Goal: Information Seeking & Learning: Check status

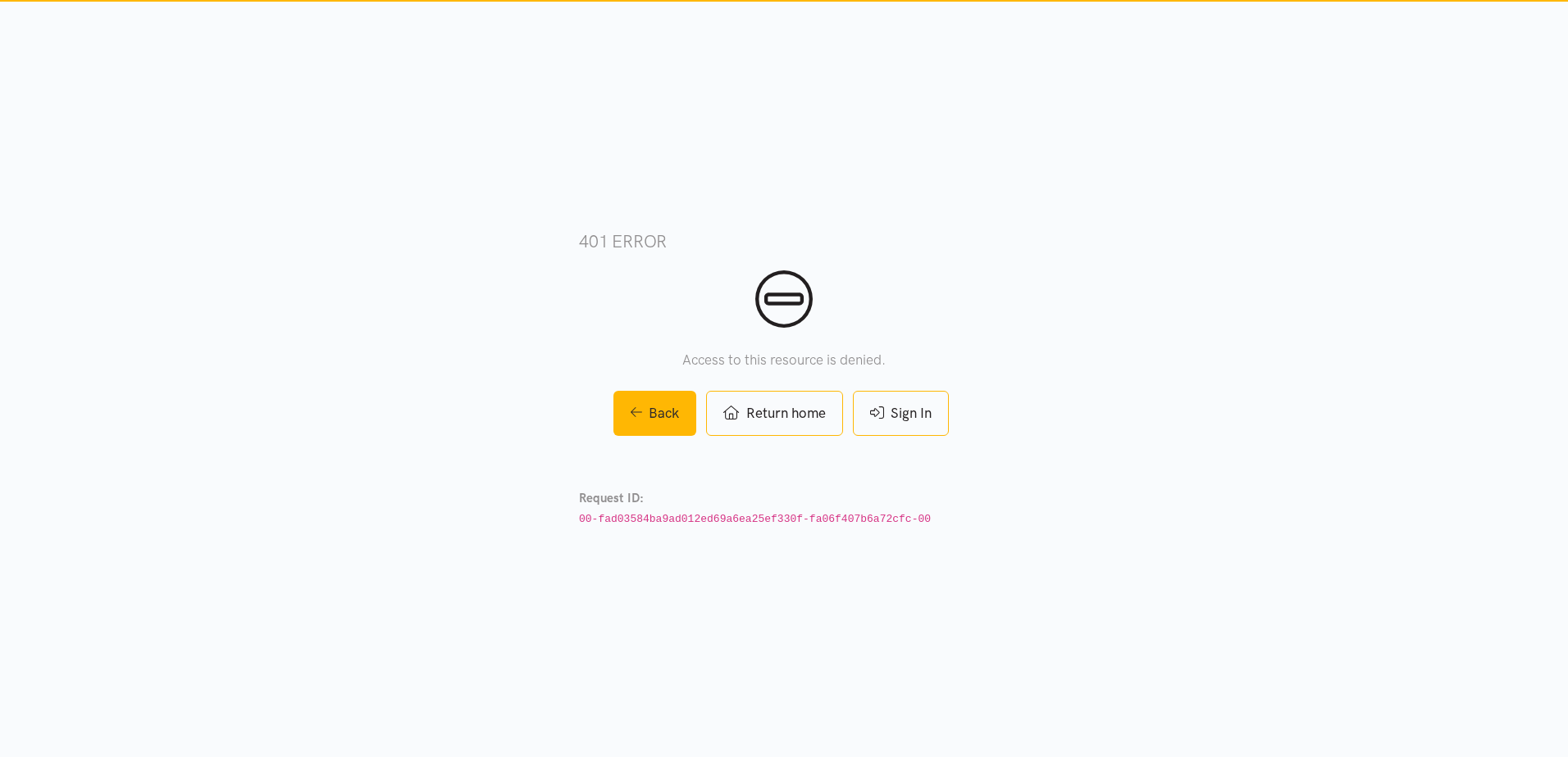
click at [900, 407] on link "Sign In" at bounding box center [901, 413] width 96 height 45
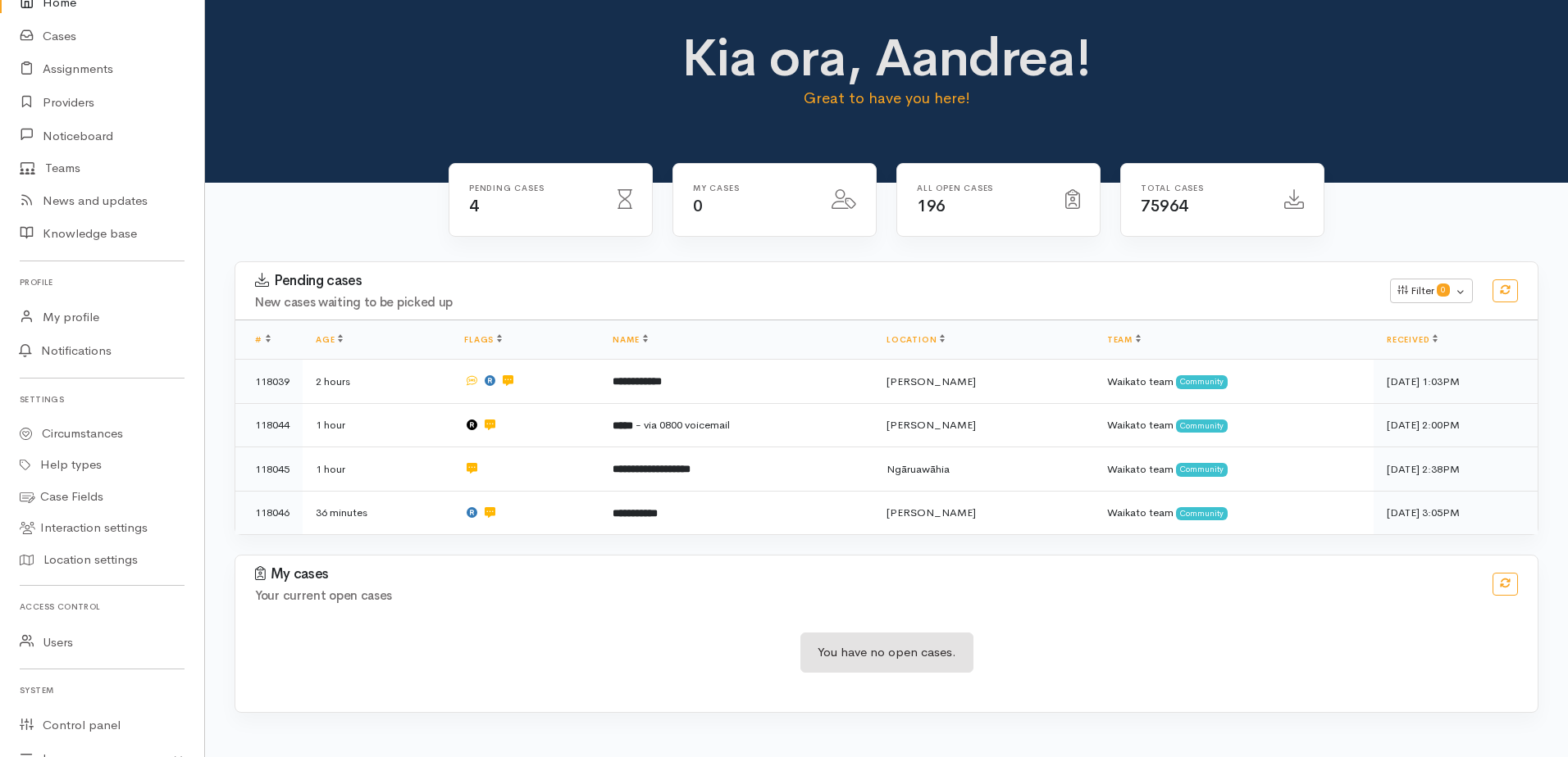
scroll to position [243, 0]
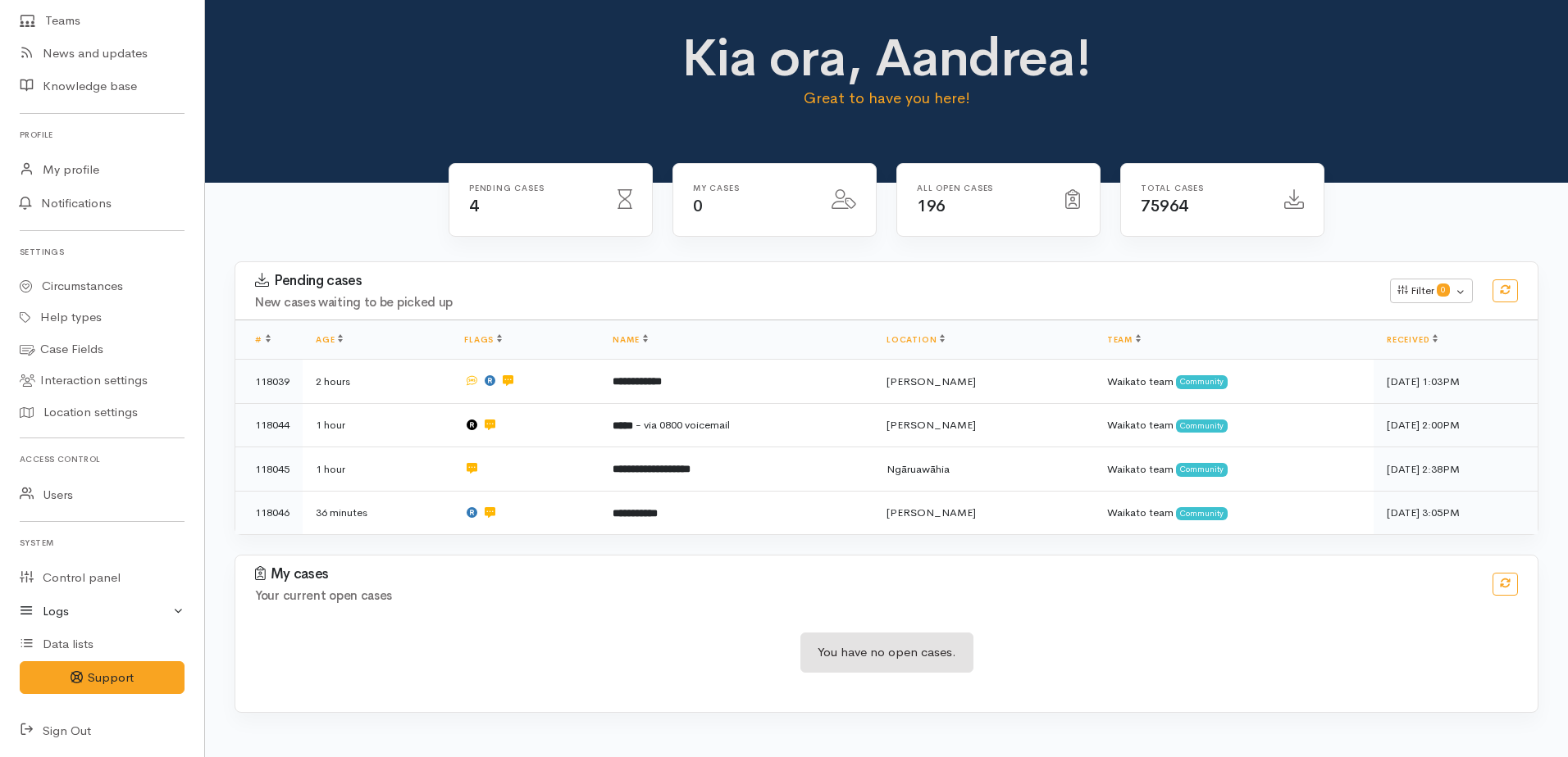
click at [35, 609] on icon at bounding box center [31, 611] width 23 height 20
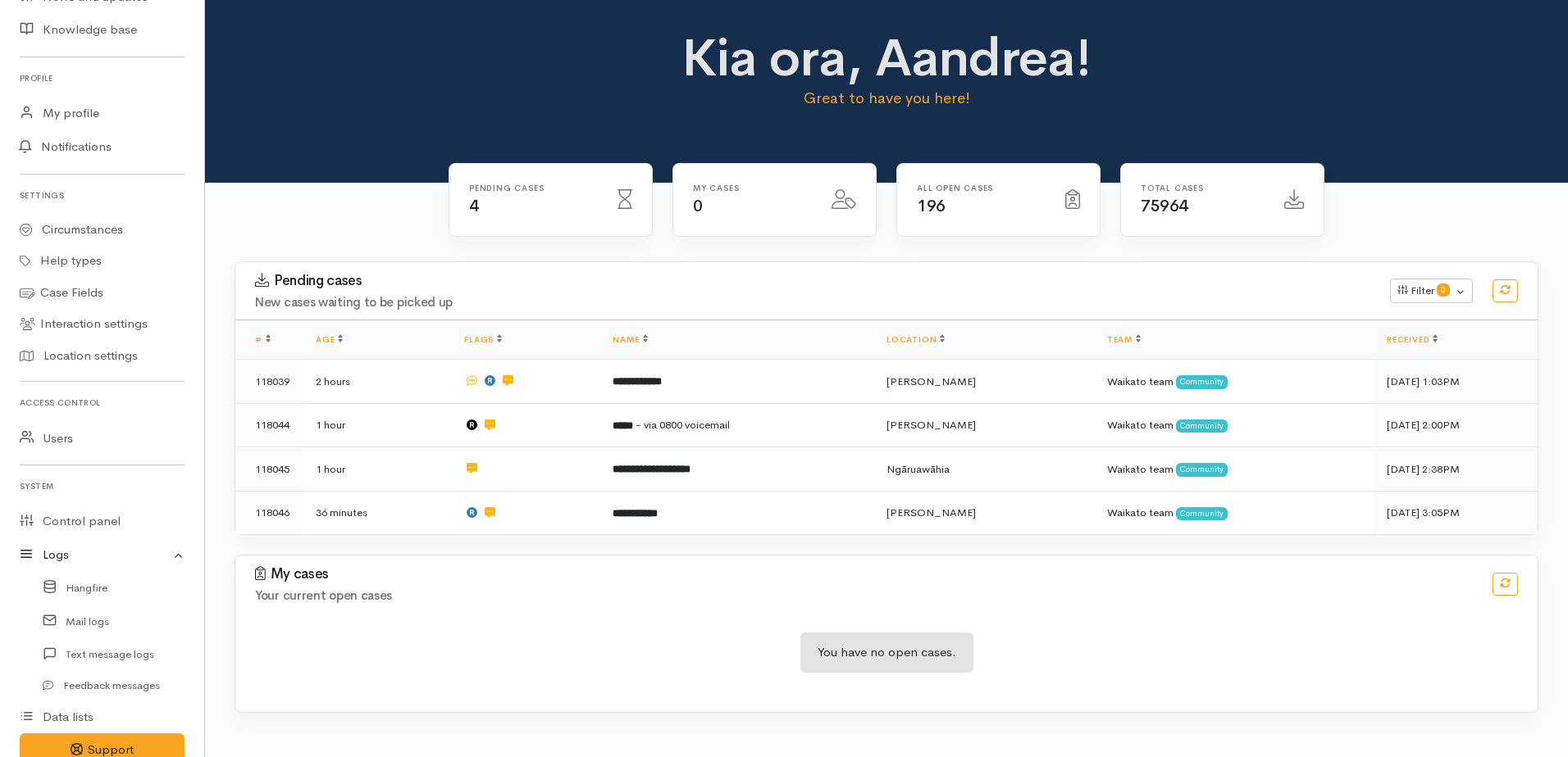
scroll to position [373, 0]
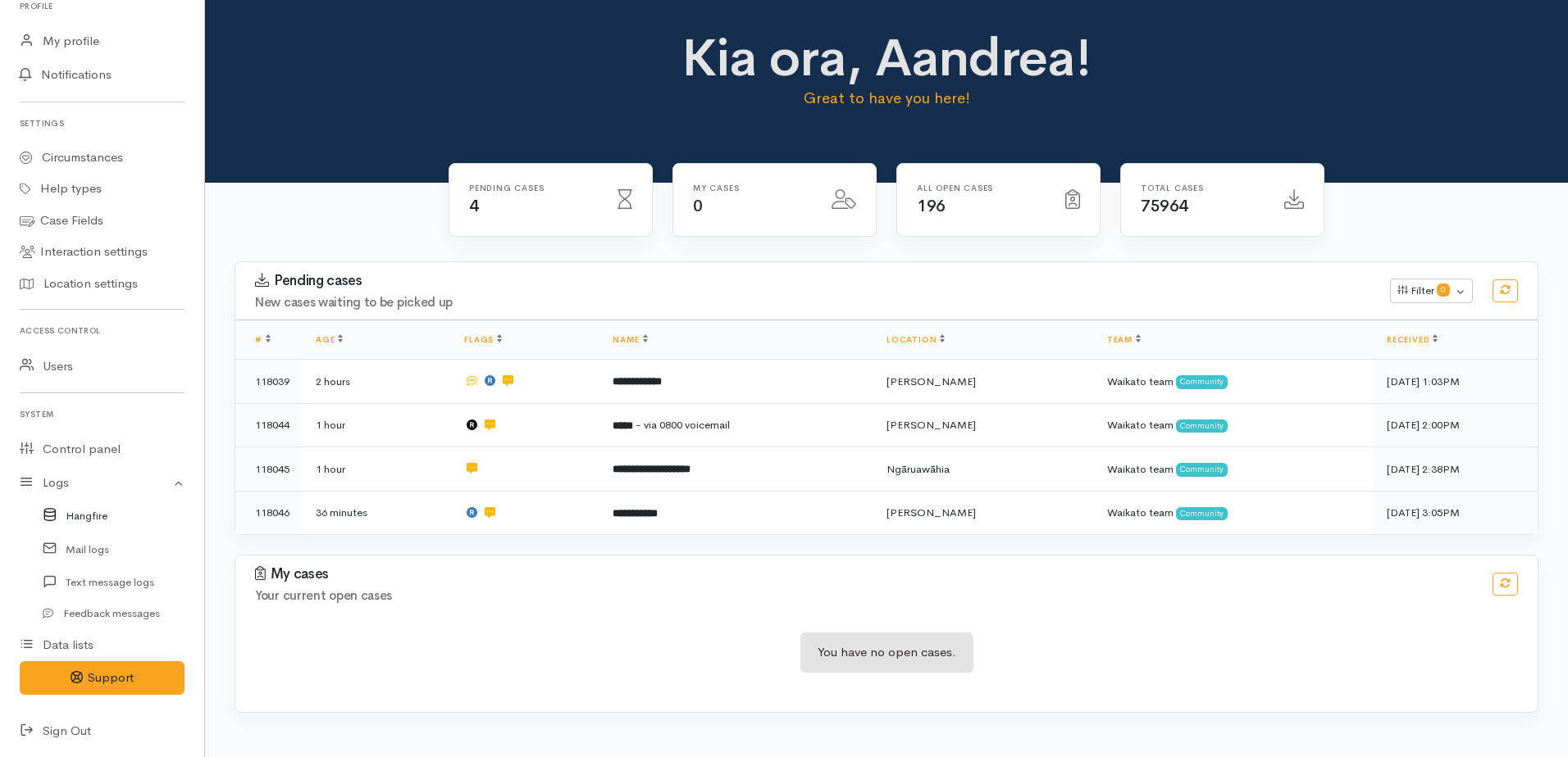
click at [93, 516] on link "Hangfire" at bounding box center [102, 516] width 205 height 34
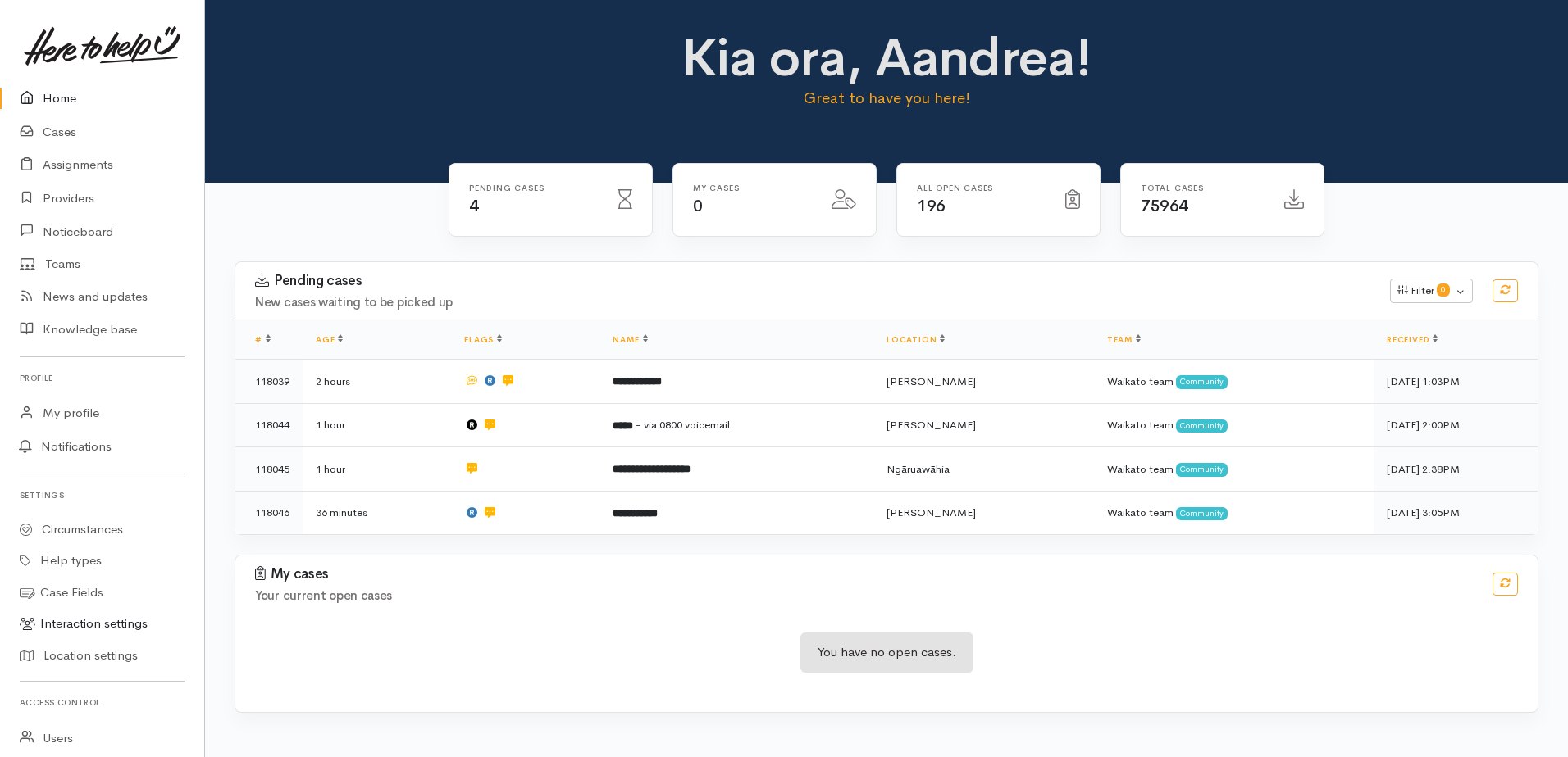
click at [73, 628] on link "Interaction settings" at bounding box center [102, 624] width 205 height 32
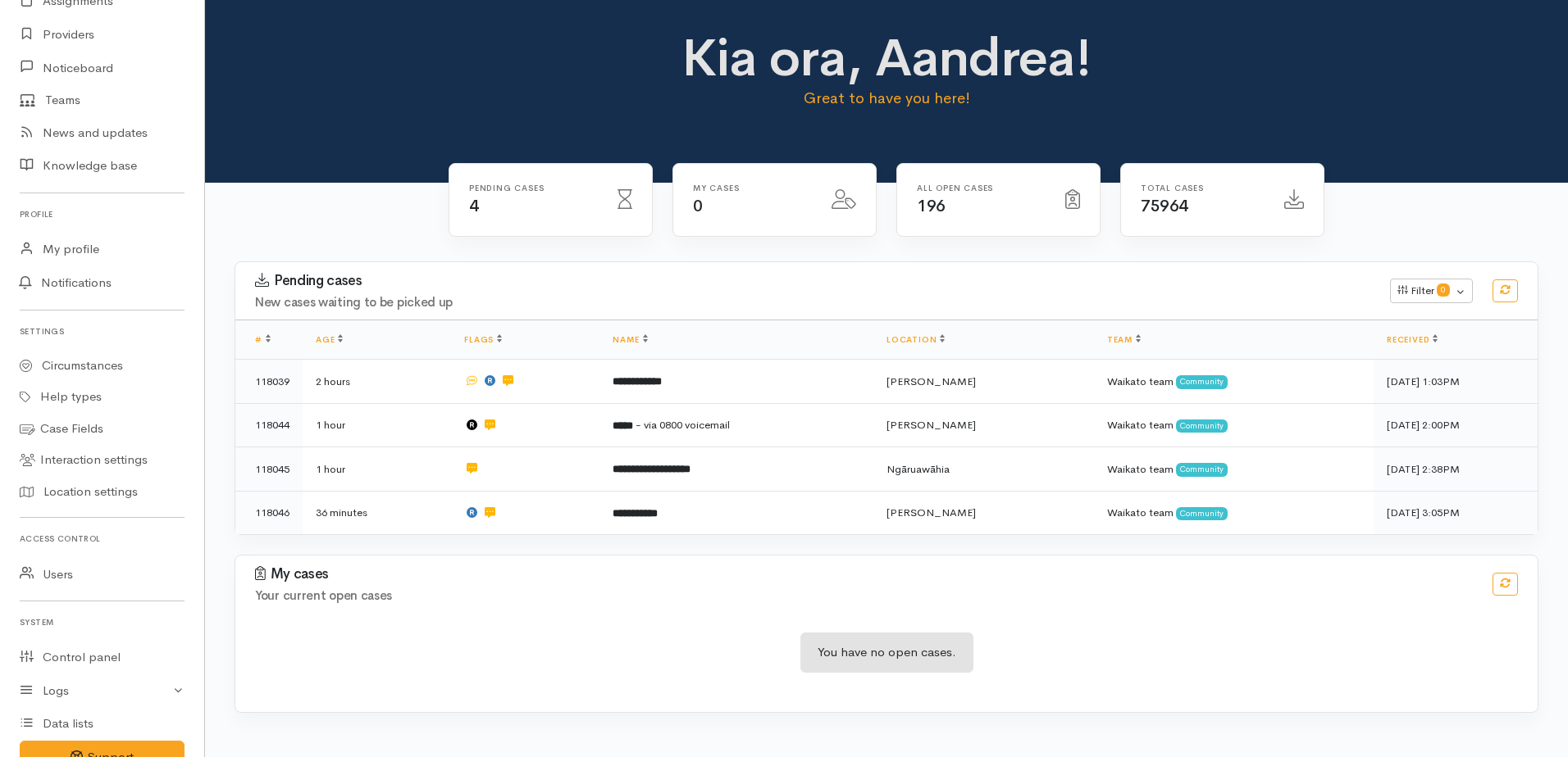
scroll to position [243, 0]
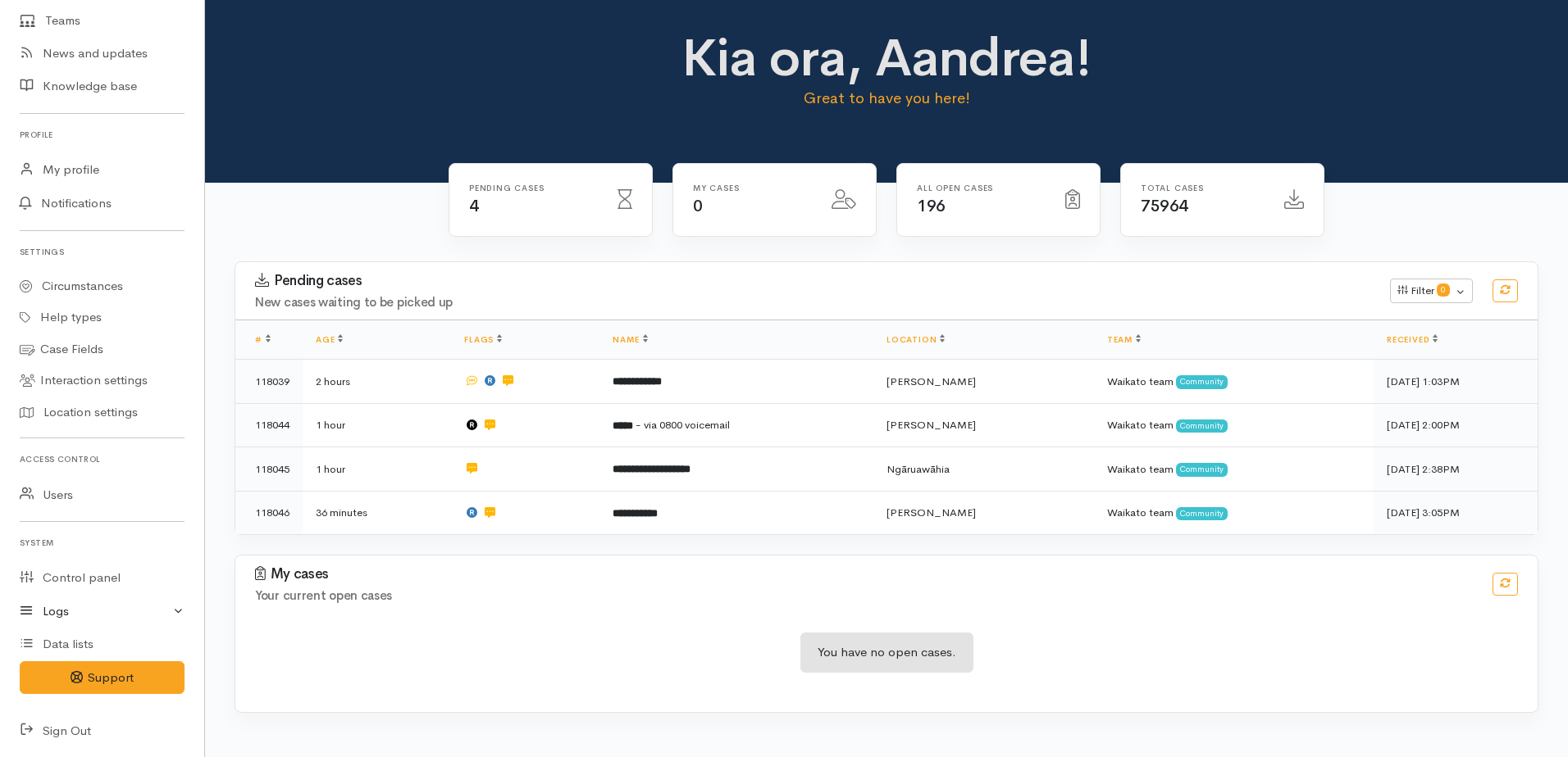
click at [65, 607] on link "Logs" at bounding box center [102, 612] width 205 height 34
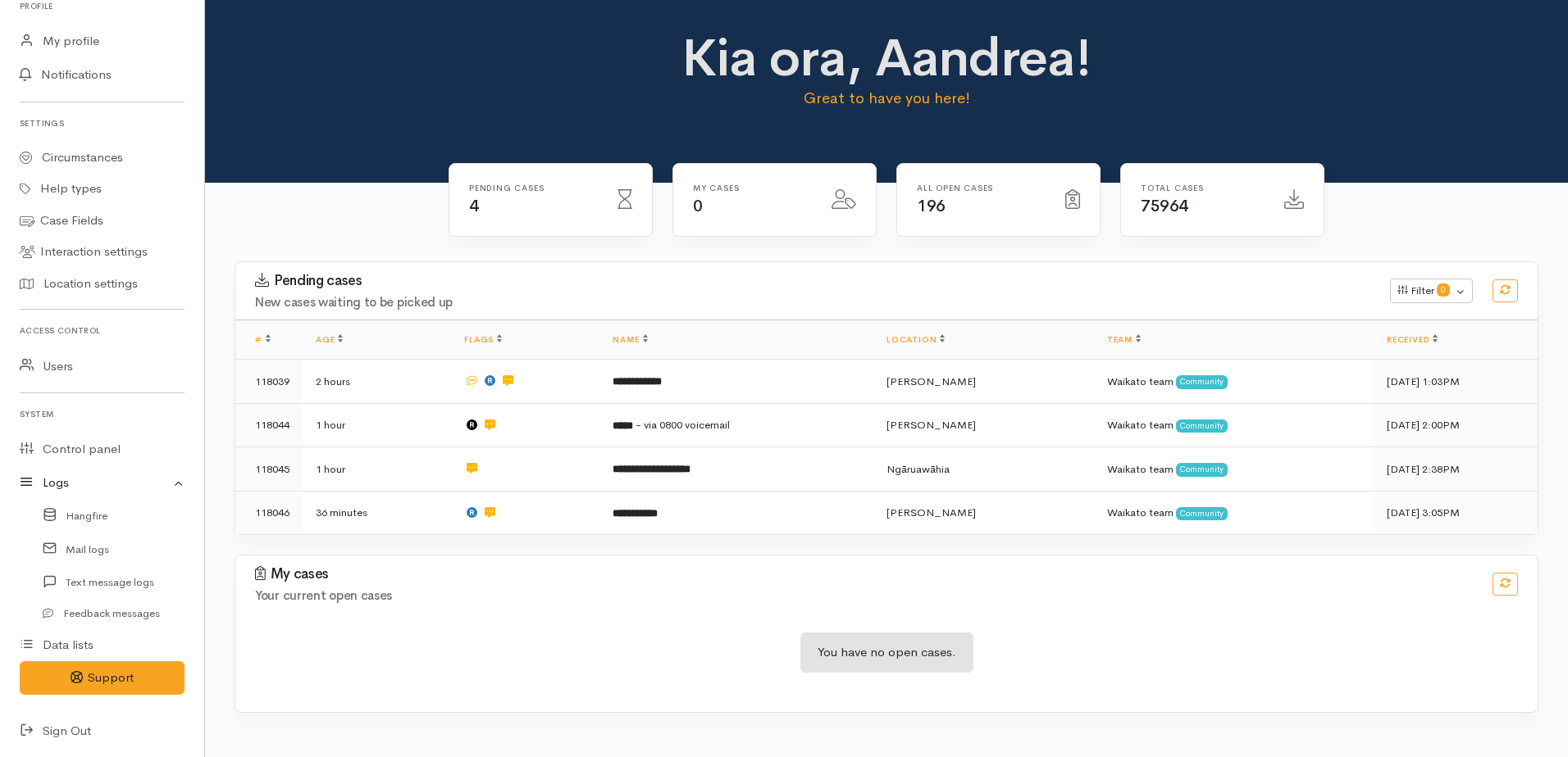
scroll to position [373, 0]
click at [118, 610] on link "Feedback messages" at bounding box center [102, 614] width 205 height 29
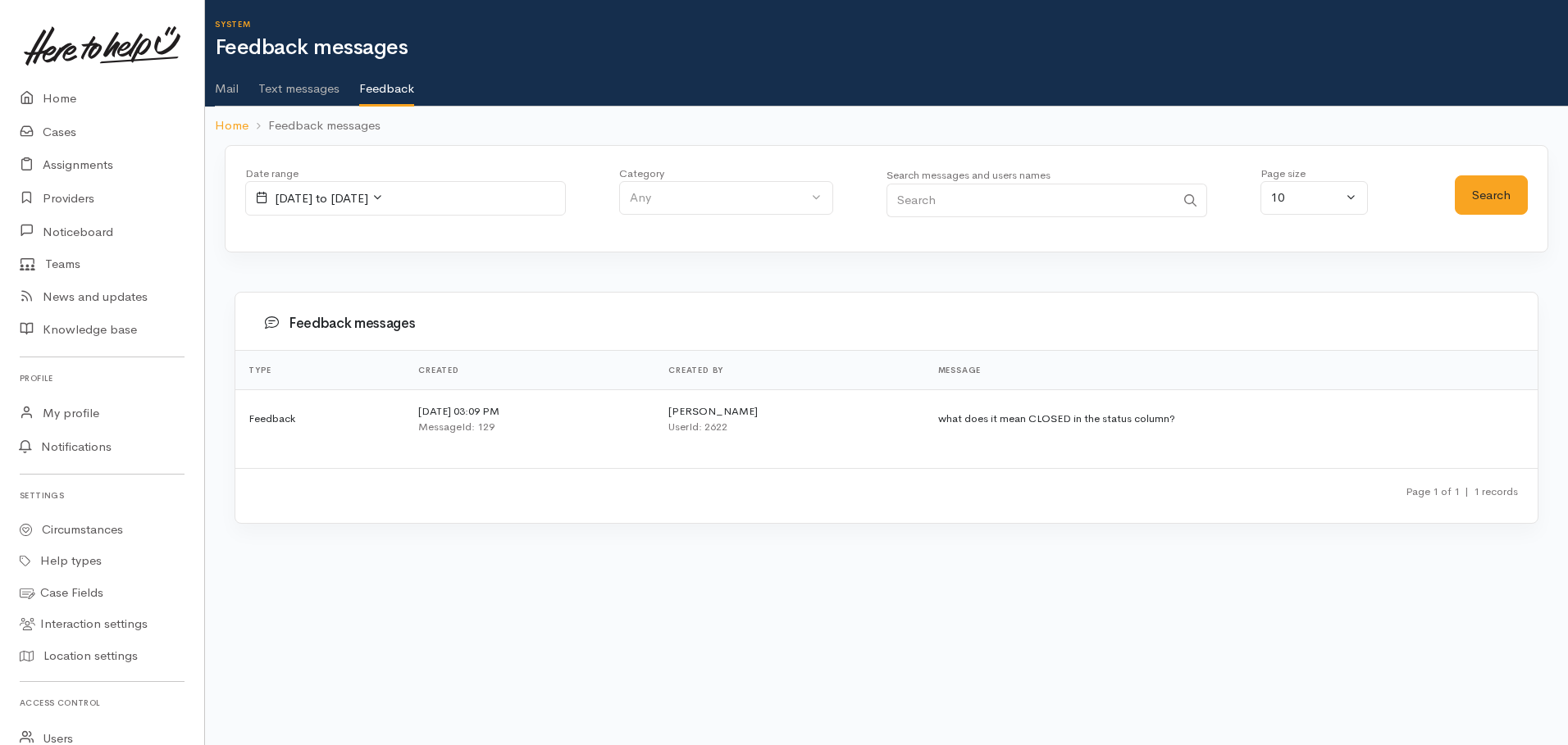
click at [1076, 421] on td "what does it mean CLOSED in the status column?" at bounding box center [1231, 419] width 613 height 59
click at [65, 127] on link "Cases" at bounding box center [102, 133] width 205 height 34
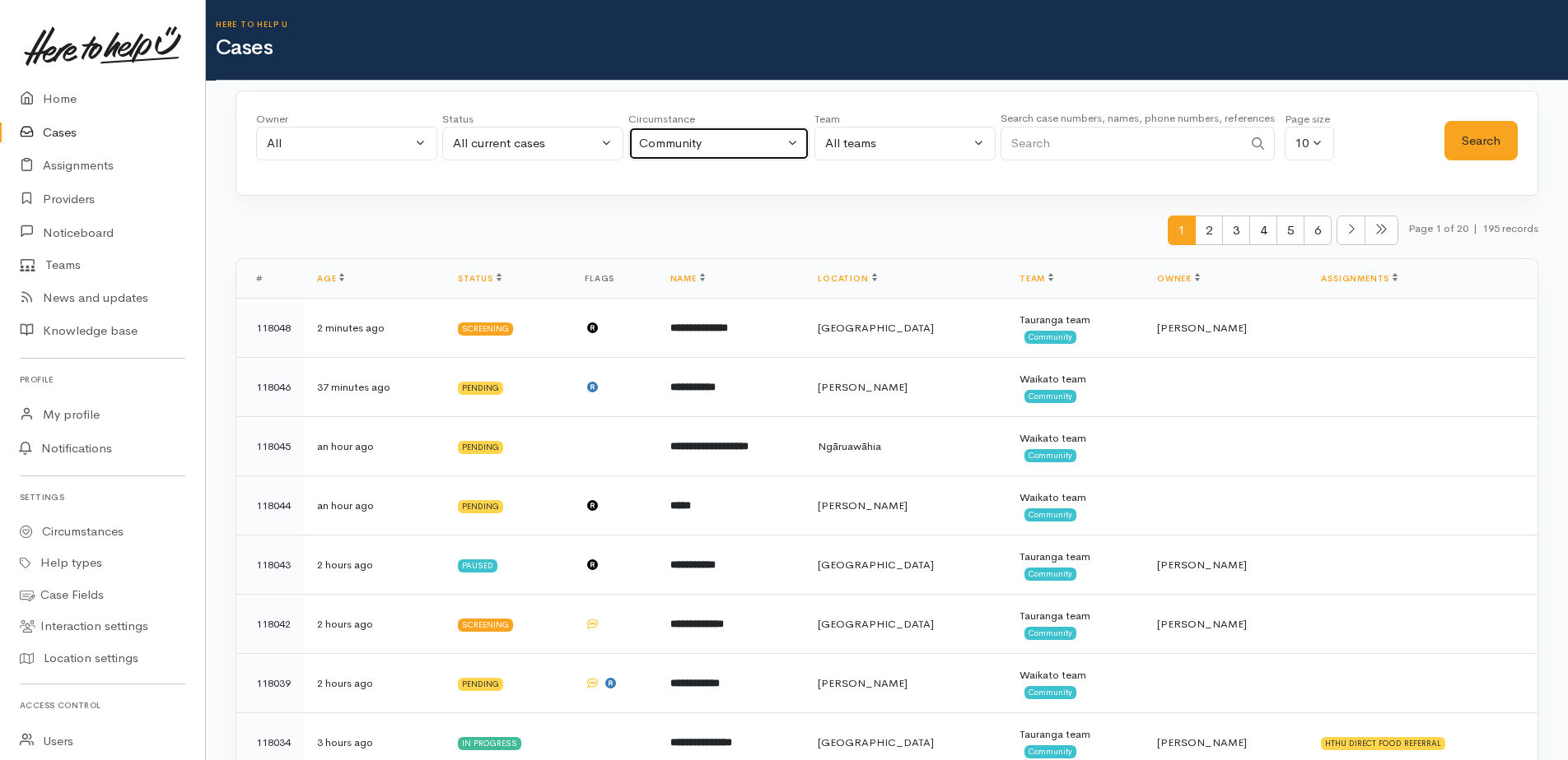
click at [786, 143] on button "Community" at bounding box center [719, 144] width 181 height 34
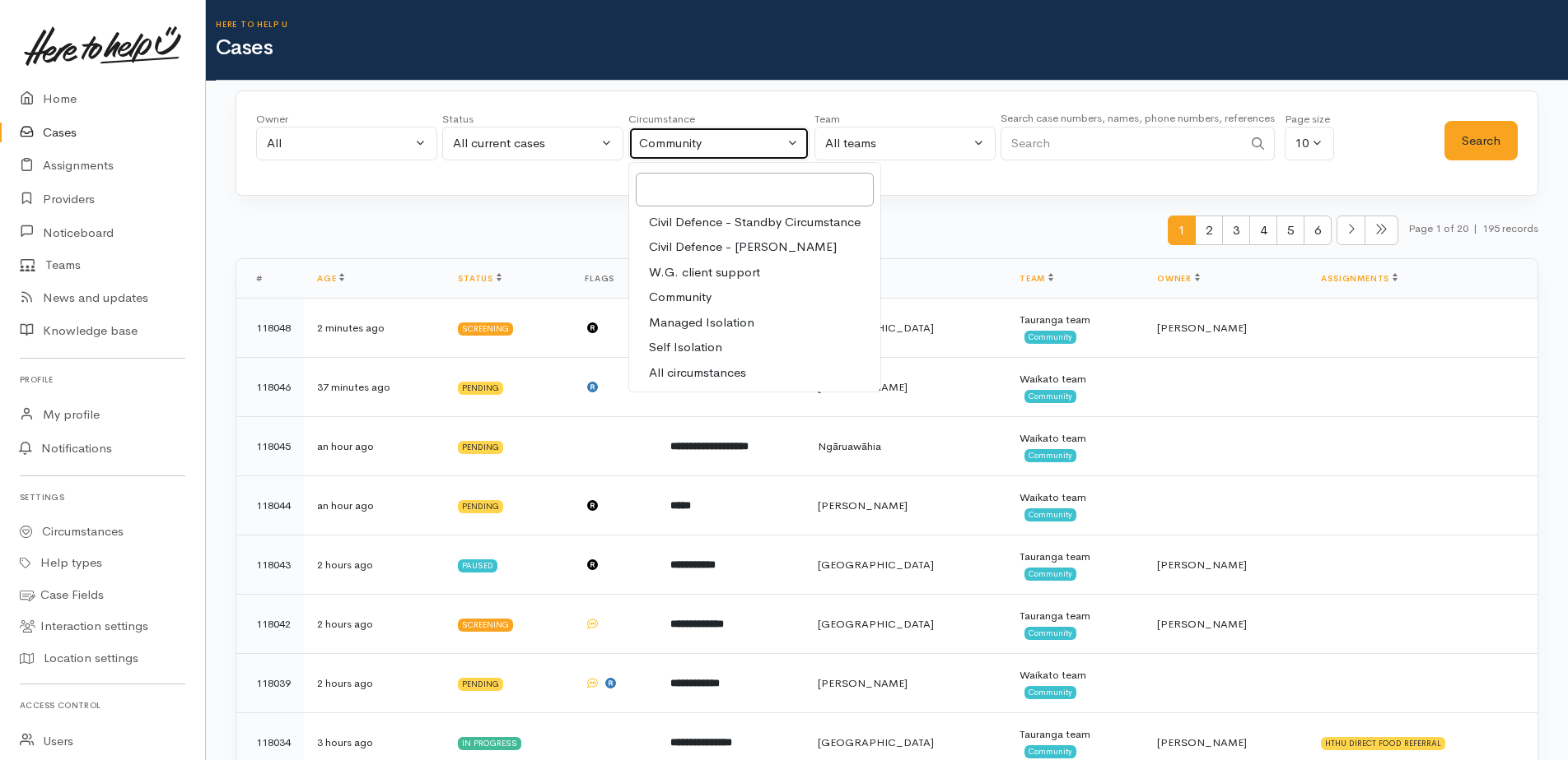
click at [786, 143] on button "Community" at bounding box center [719, 144] width 181 height 34
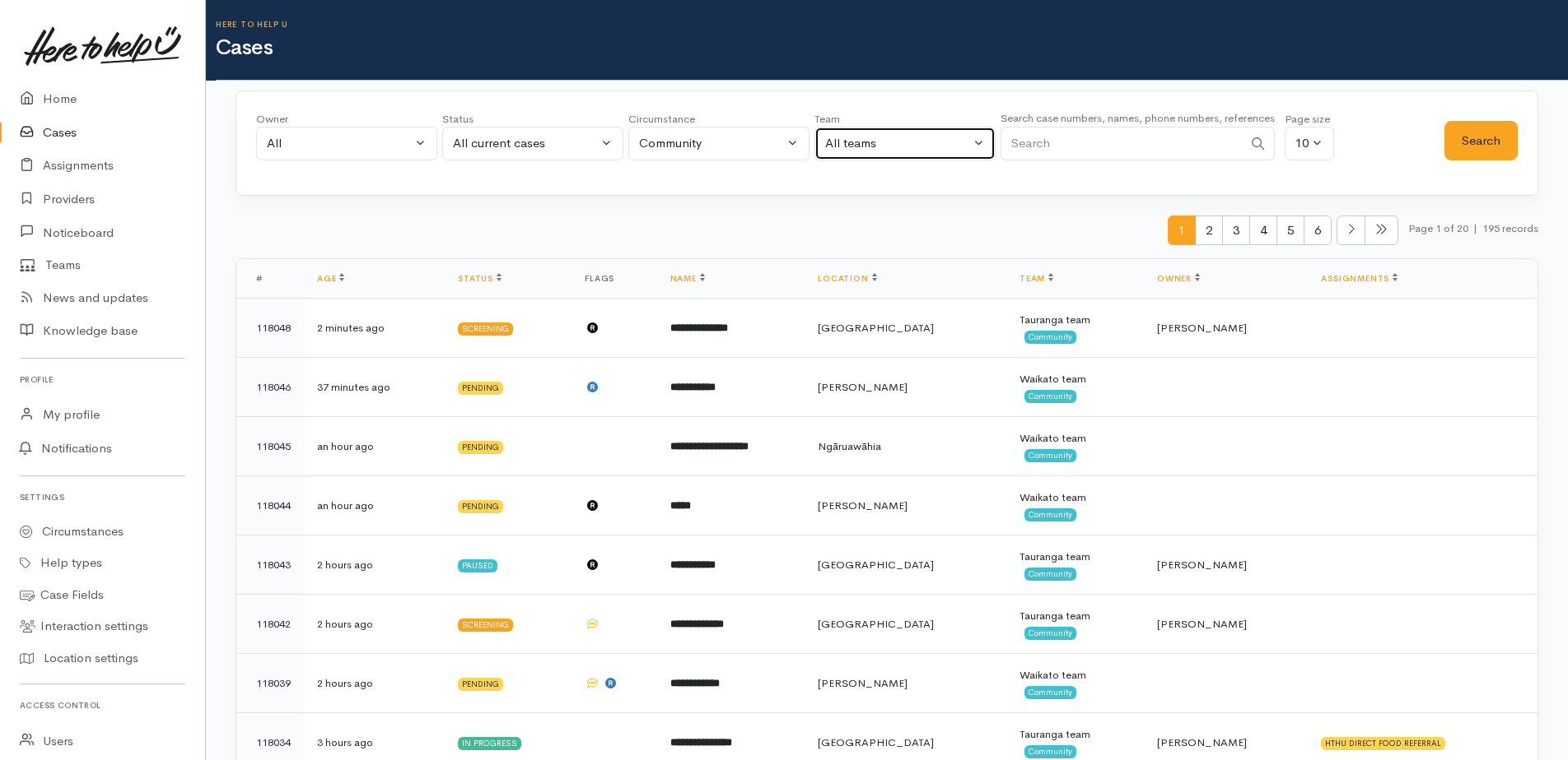
click at [932, 145] on div "All teams" at bounding box center [897, 143] width 145 height 19
click at [901, 243] on span "HTHU Ops team" at bounding box center [881, 247] width 93 height 19
click at [1463, 135] on button "Search" at bounding box center [1481, 140] width 73 height 40
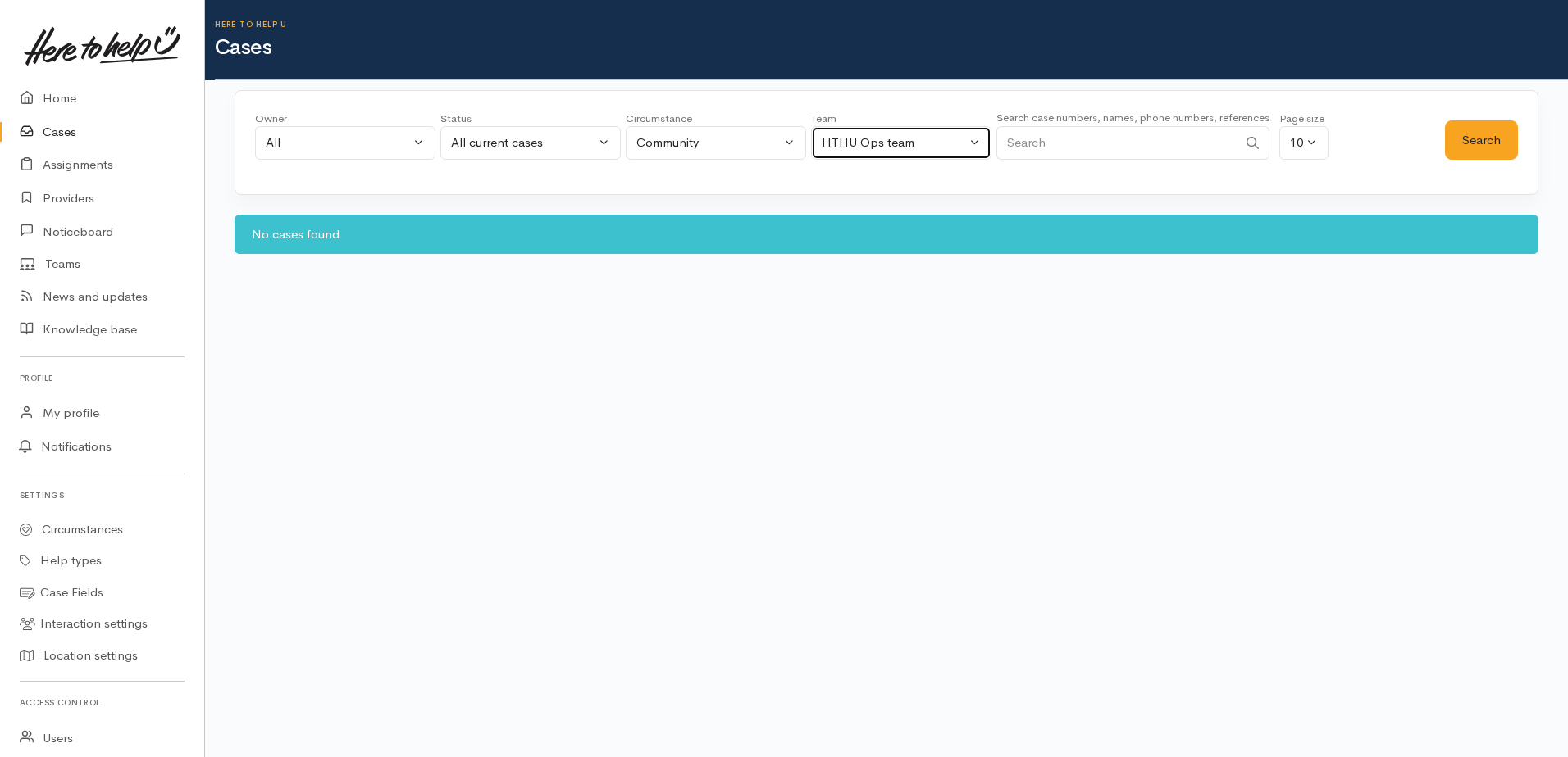
click at [932, 146] on div "HTHU Ops team" at bounding box center [894, 143] width 144 height 19
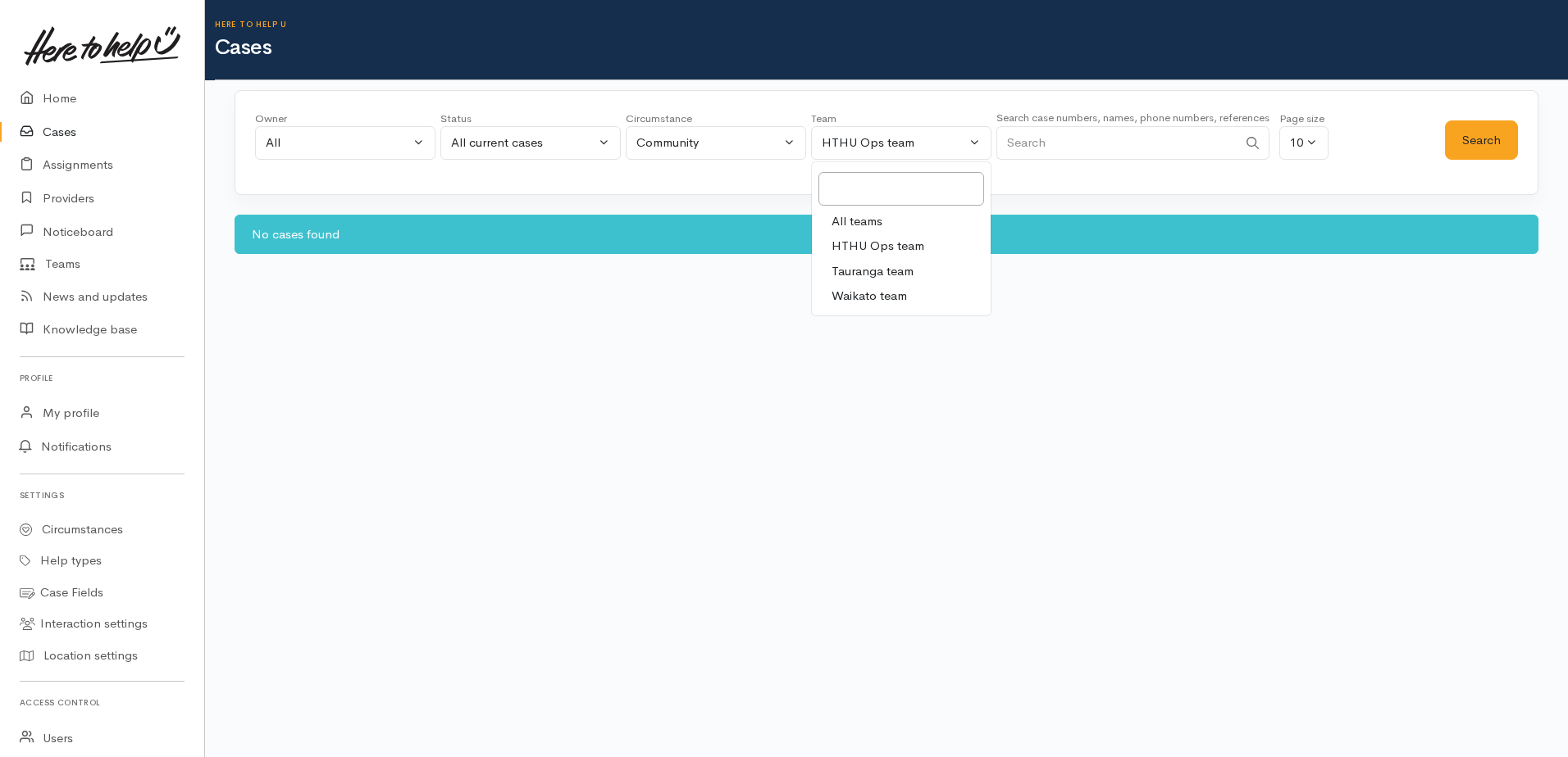
click at [862, 219] on span "All teams" at bounding box center [857, 221] width 50 height 19
select select "-1"
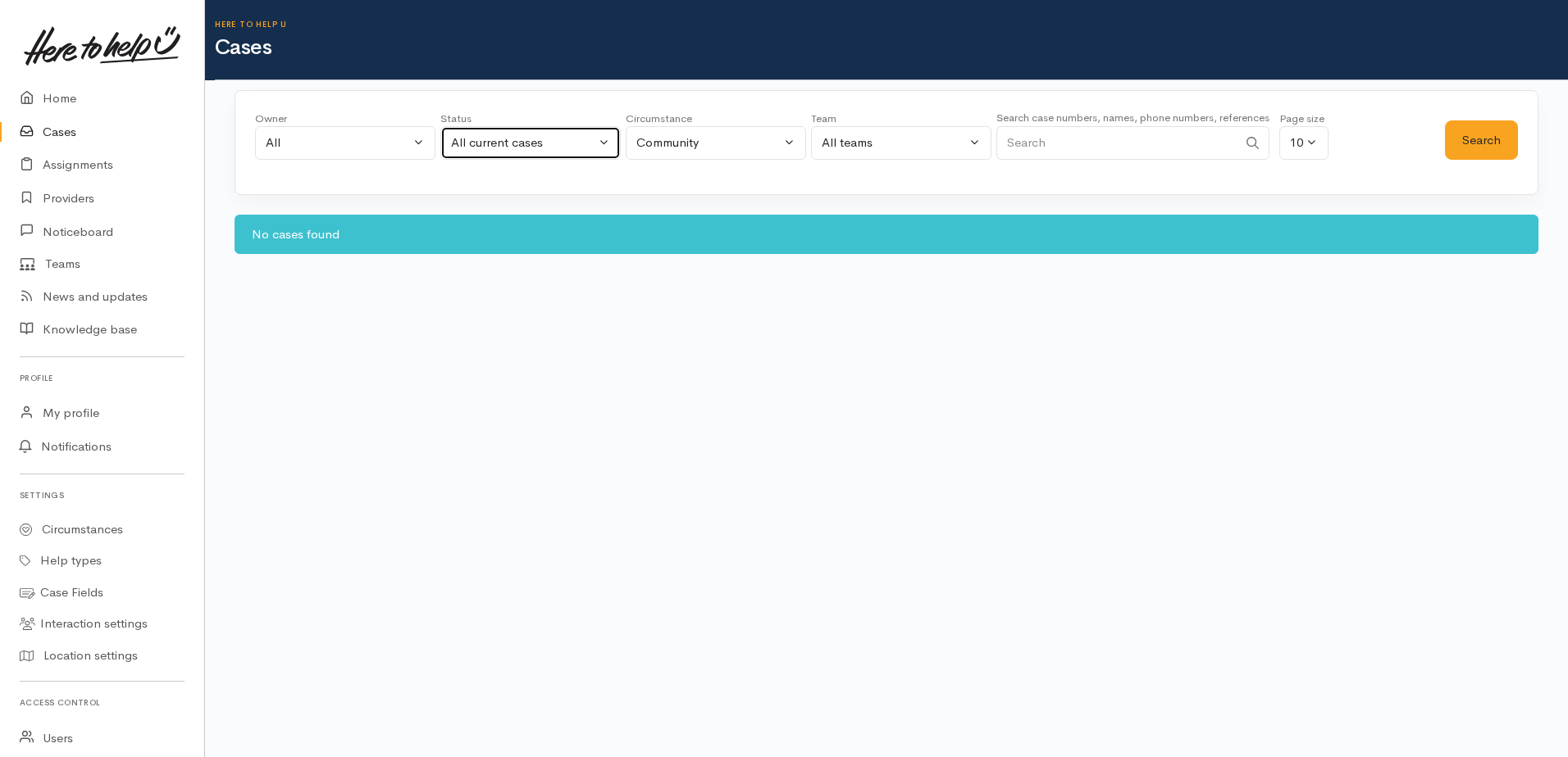
click at [545, 145] on div "All current cases" at bounding box center [523, 143] width 144 height 19
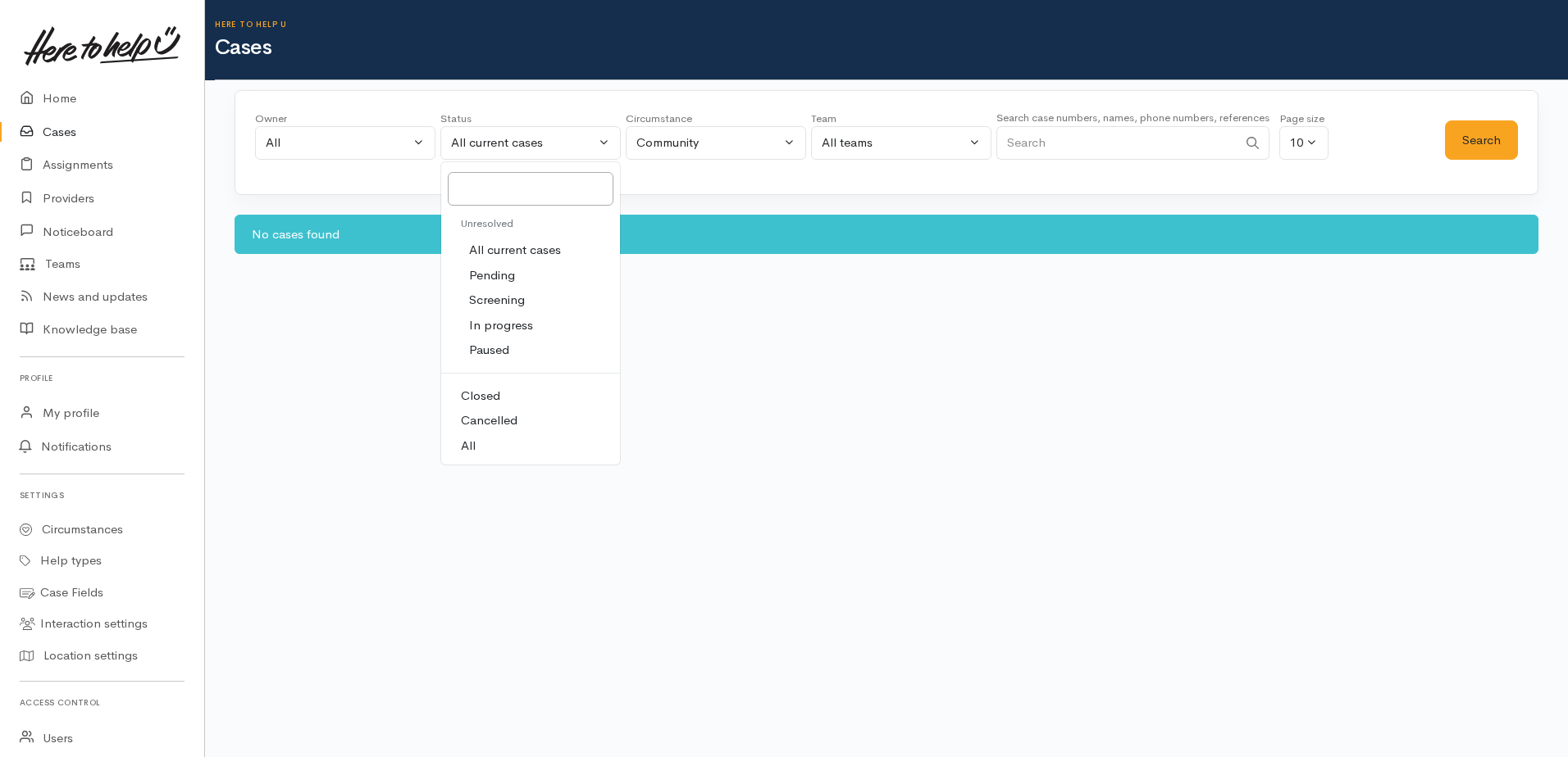
click at [464, 445] on span "All" at bounding box center [468, 445] width 15 height 19
select select "All"
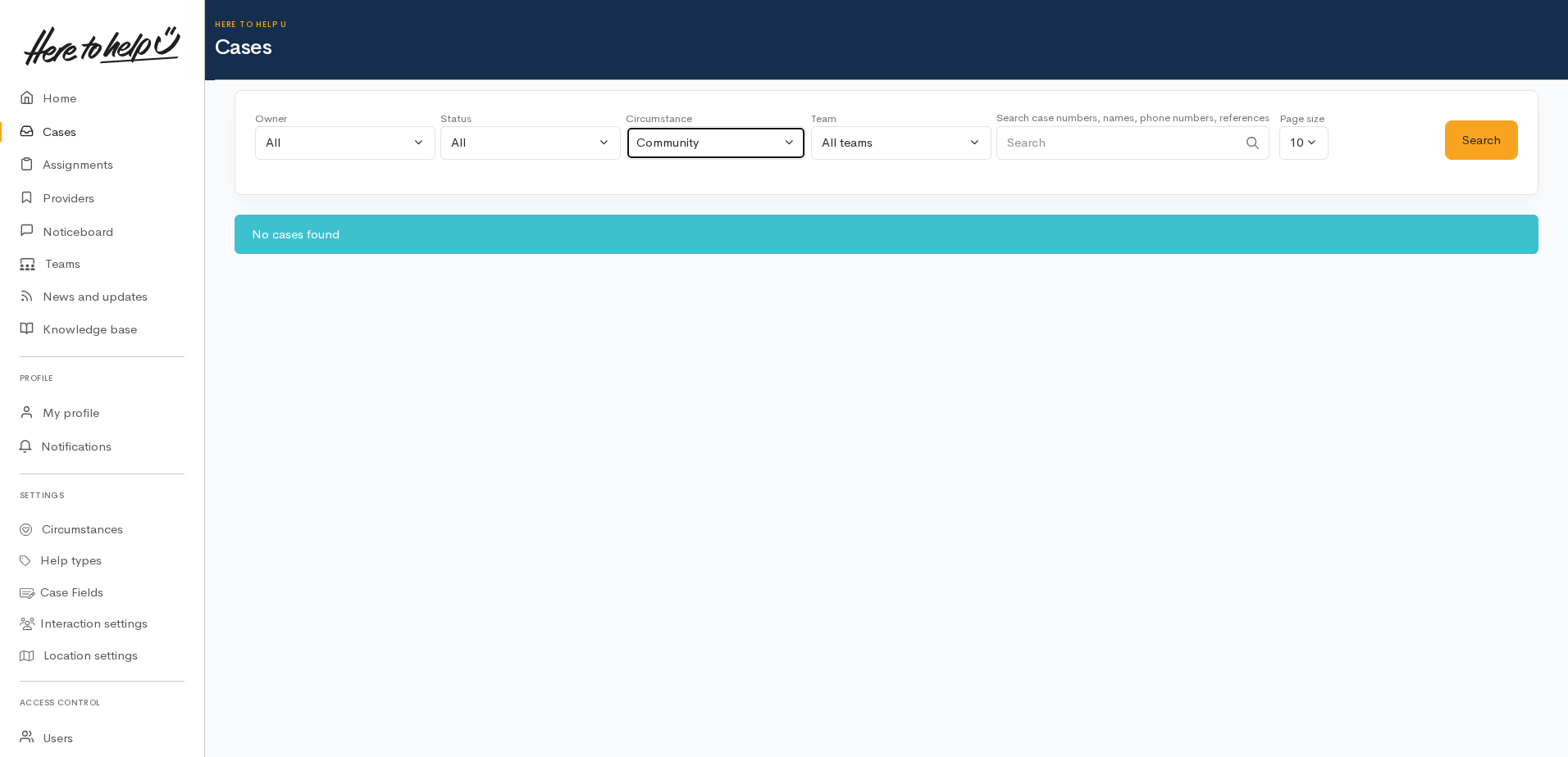
click at [727, 152] on button "Community" at bounding box center [716, 143] width 181 height 34
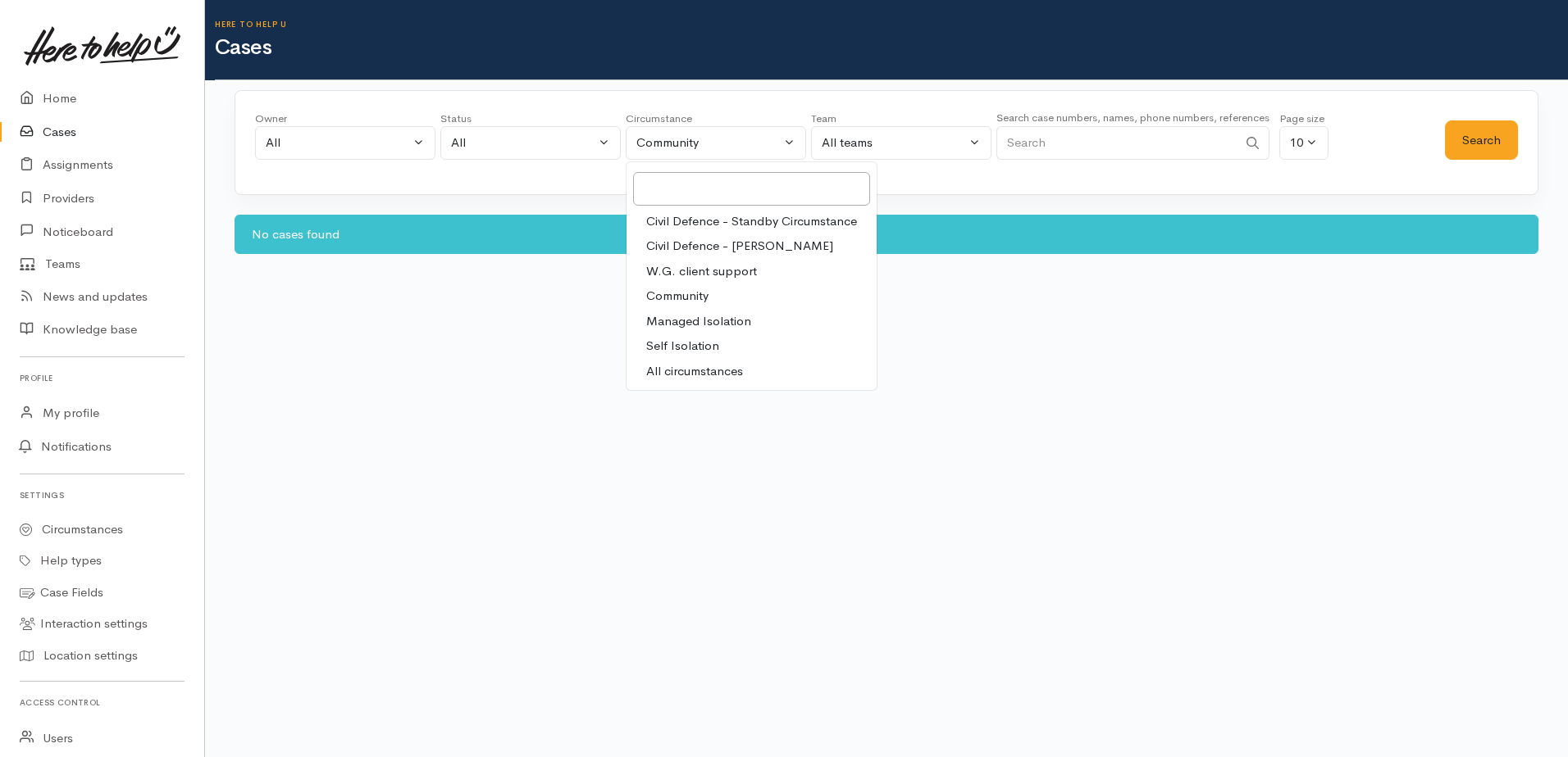
click at [735, 264] on span "W.G. client support" at bounding box center [701, 271] width 111 height 19
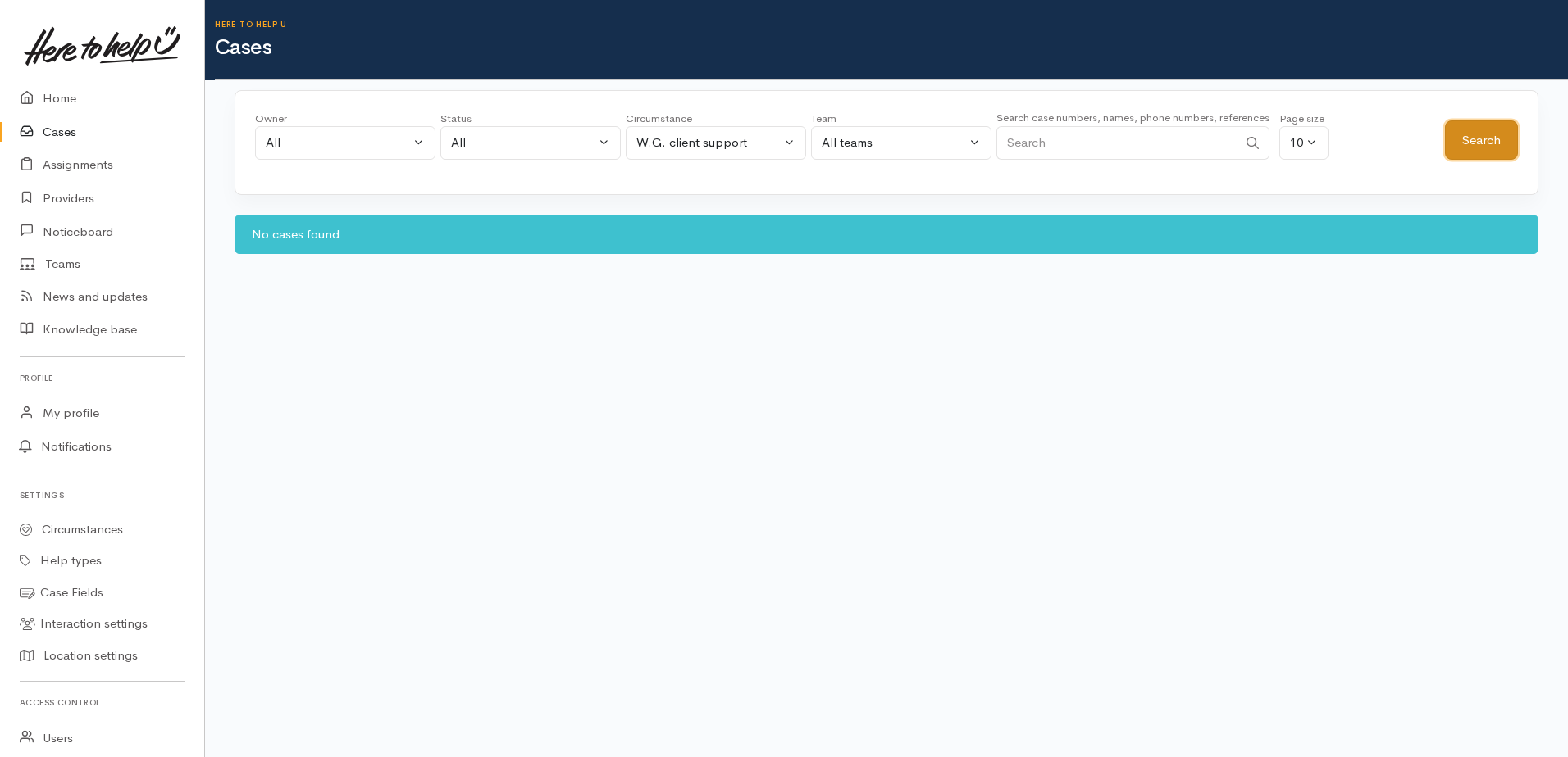
click at [1500, 127] on button "Search" at bounding box center [1481, 140] width 73 height 40
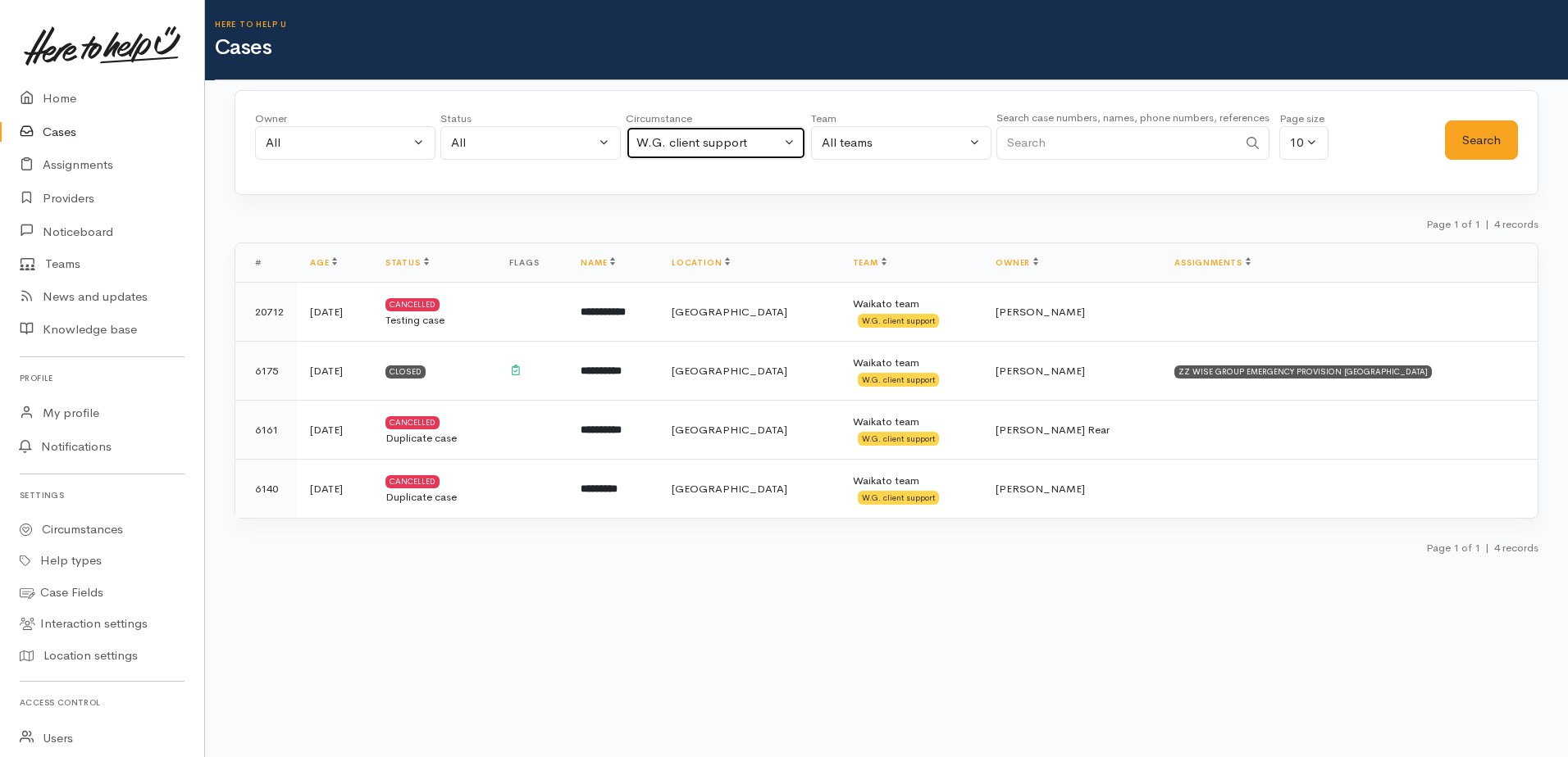
click at [688, 144] on div "W.G. client support" at bounding box center [708, 143] width 144 height 19
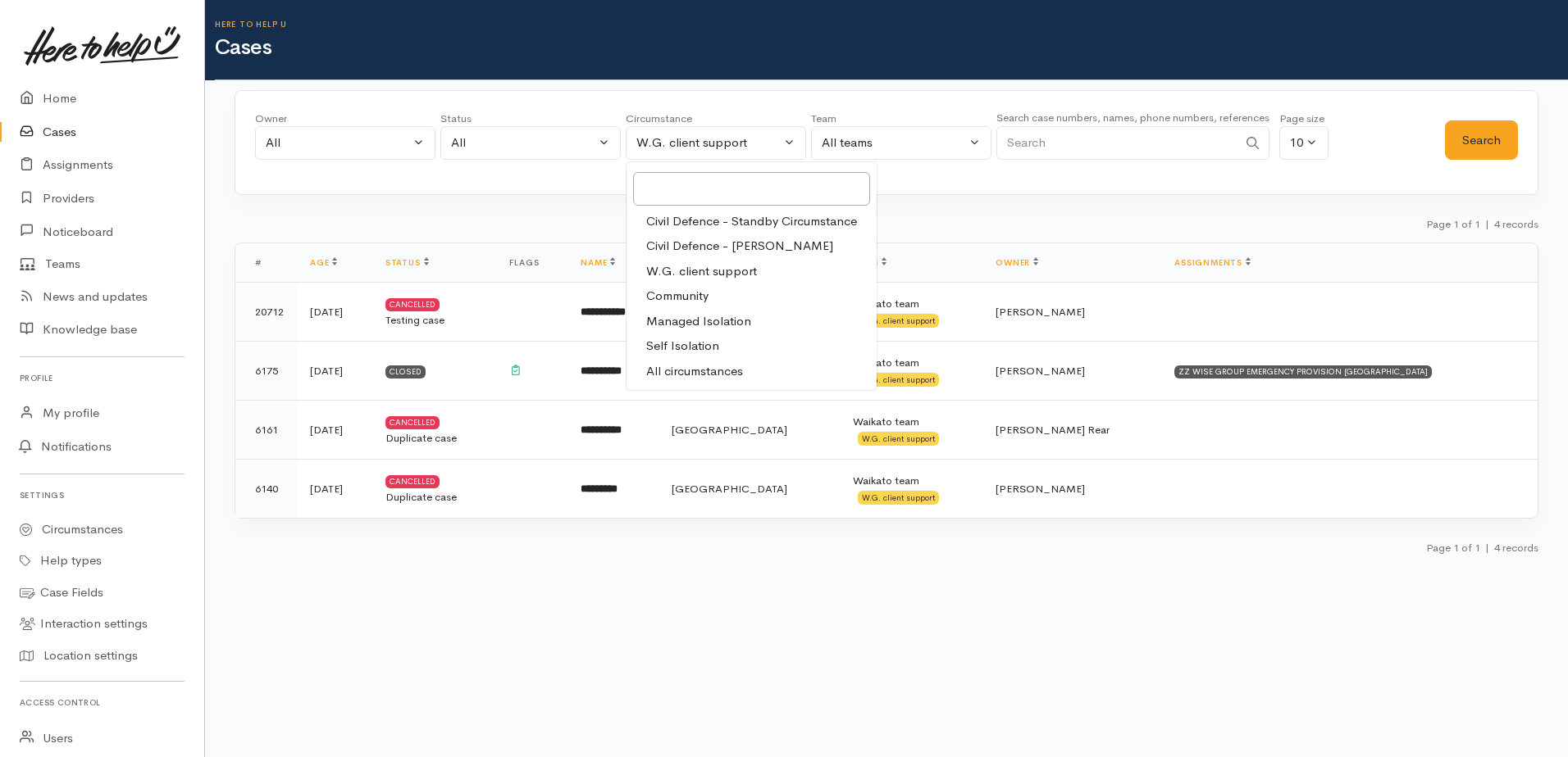
click at [689, 369] on span "All circumstances" at bounding box center [694, 371] width 97 height 19
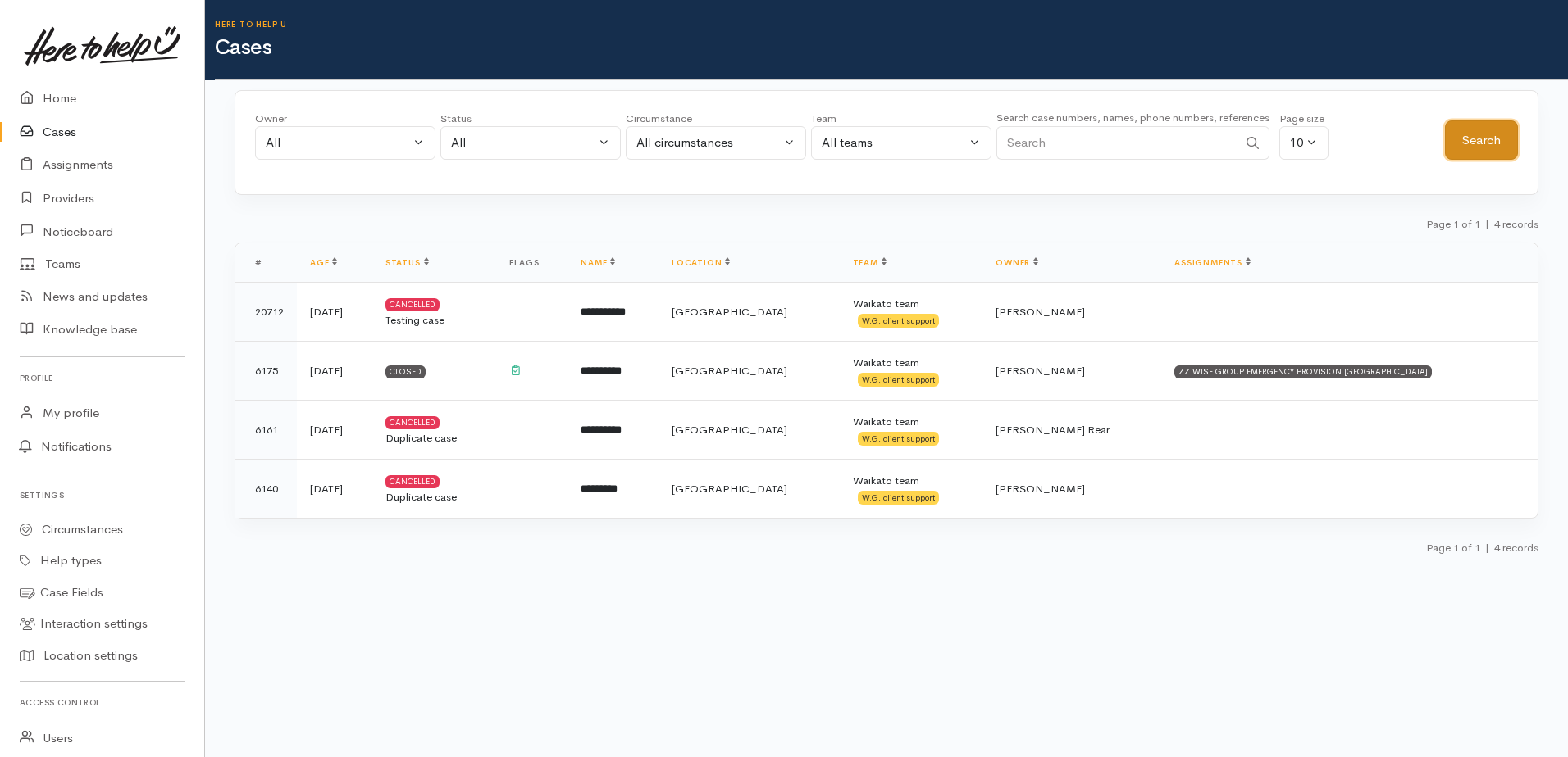
click at [1494, 141] on button "Search" at bounding box center [1481, 140] width 73 height 40
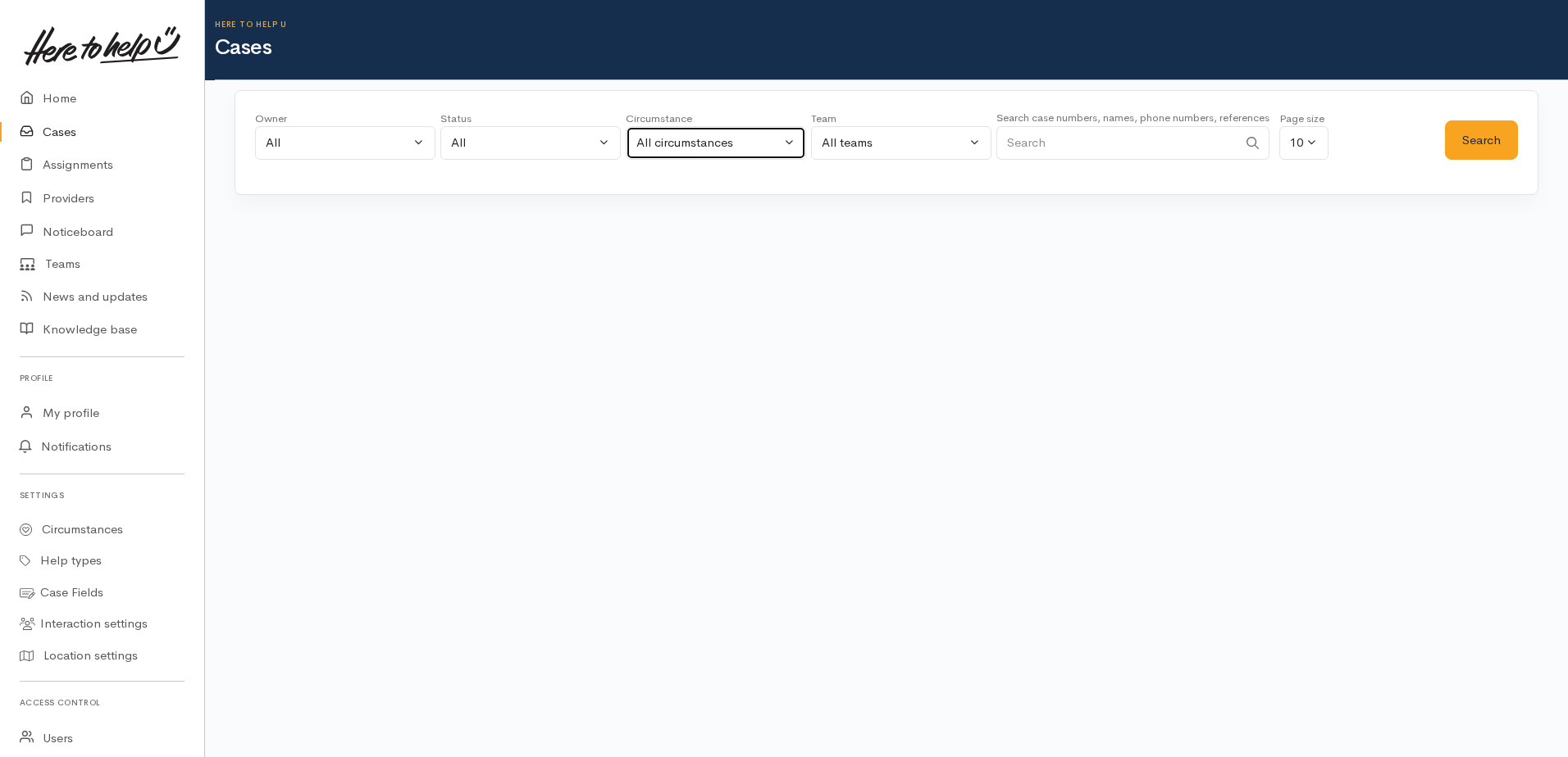
click at [692, 145] on div "All circumstances" at bounding box center [708, 143] width 144 height 19
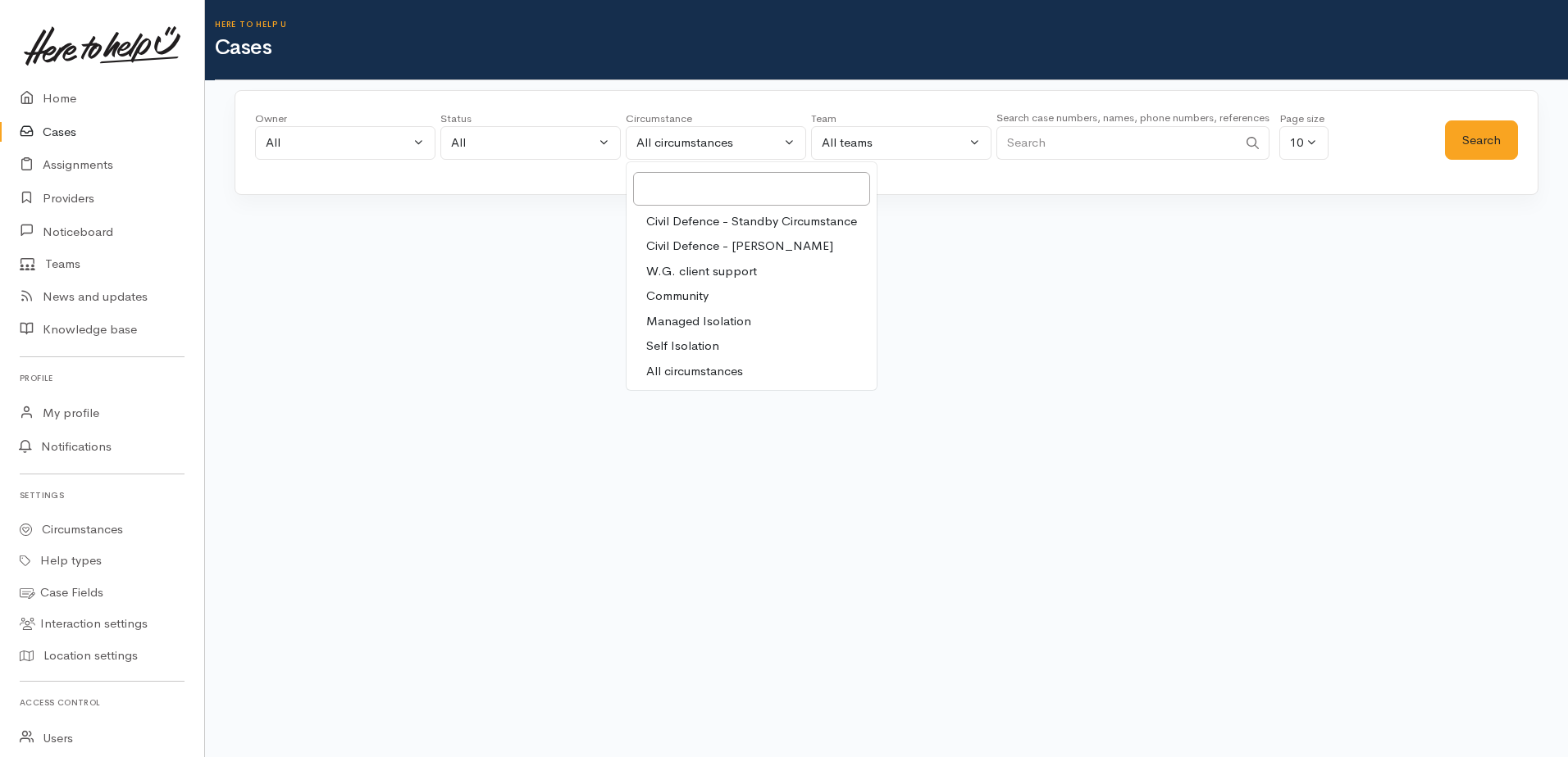
click at [682, 298] on span "Community" at bounding box center [677, 296] width 62 height 19
select select "2"
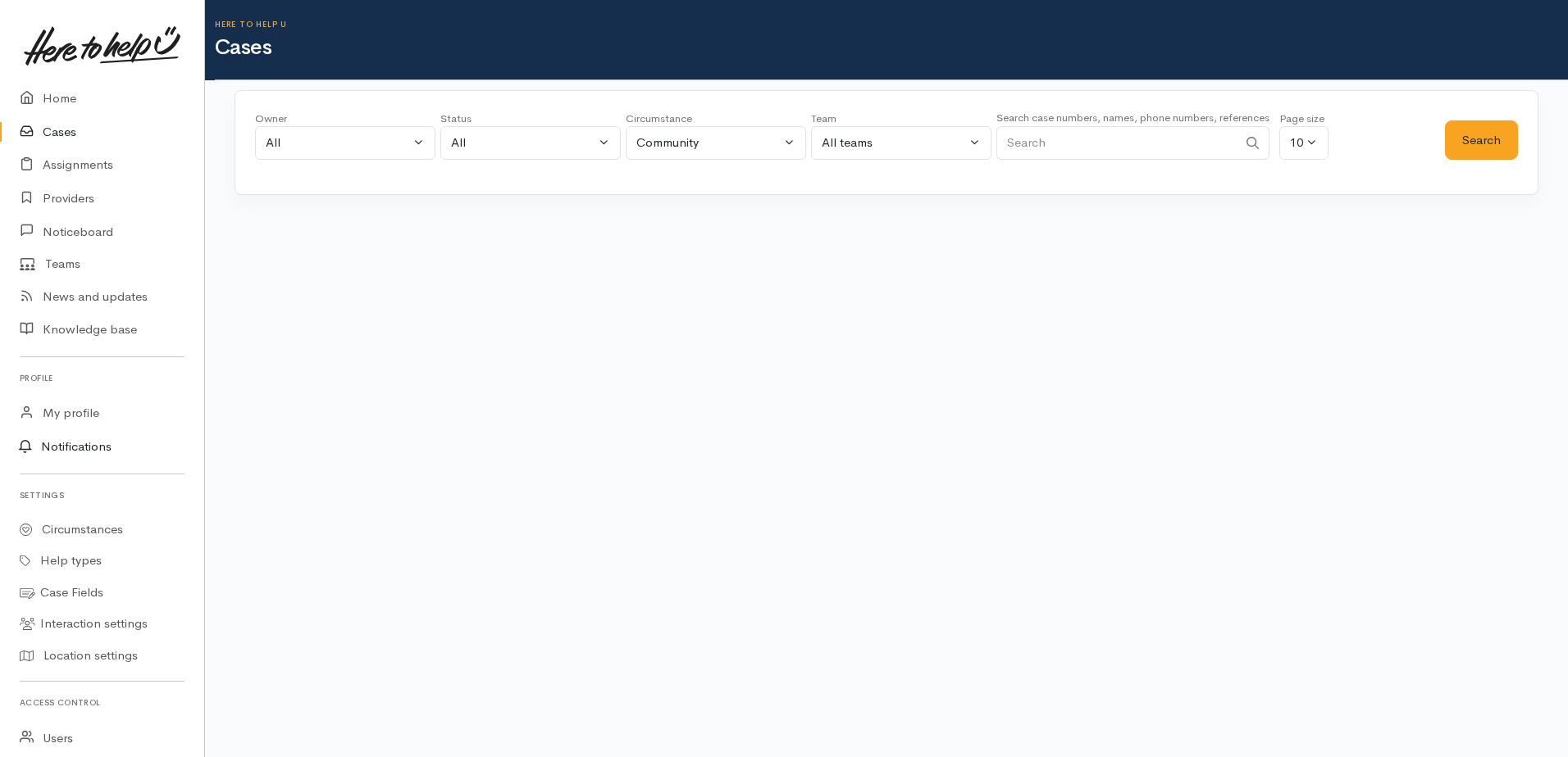
click at [56, 450] on link "Notifications" at bounding box center [99, 446] width 209 height 35
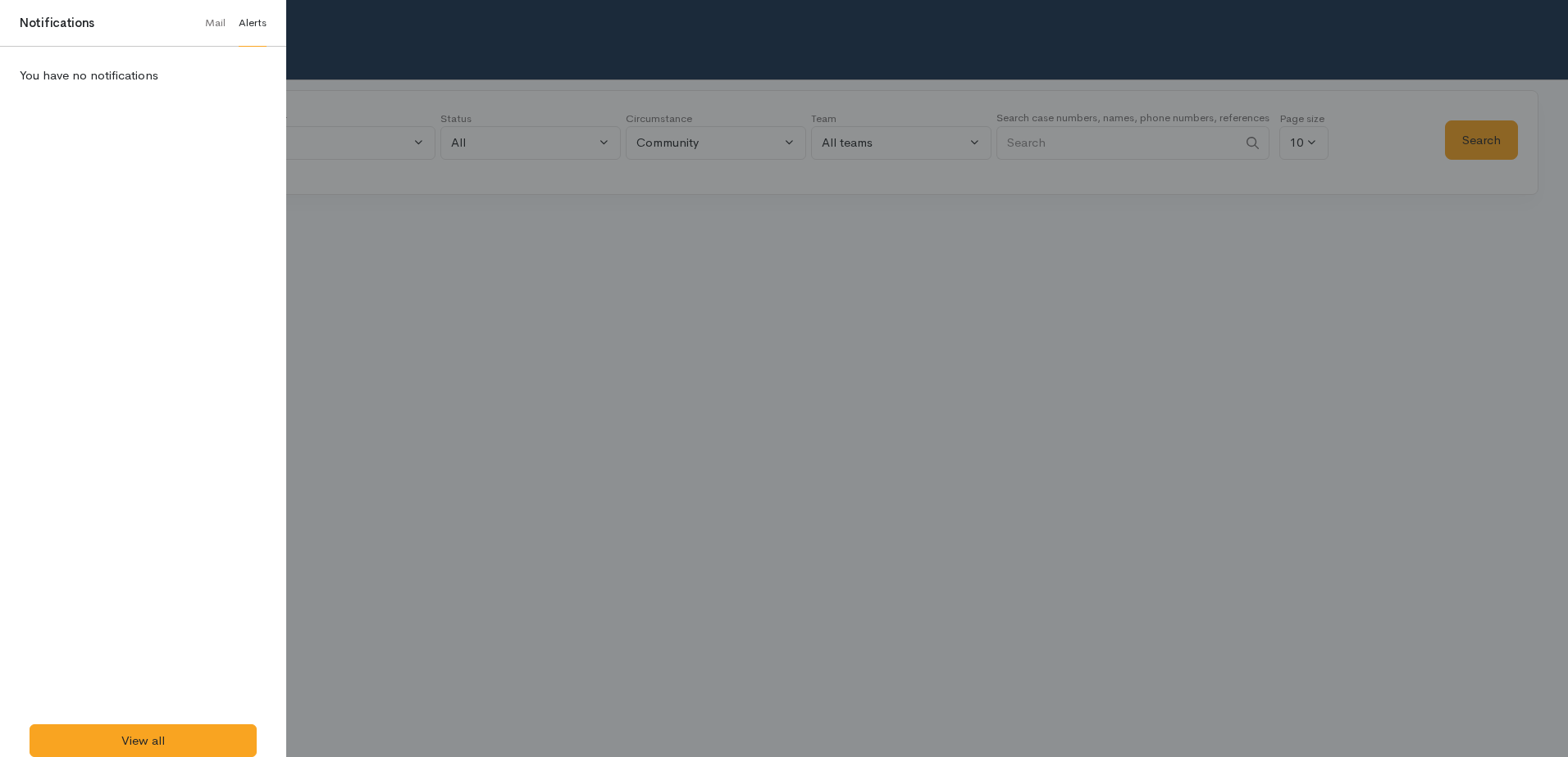
click at [243, 21] on link "Alerts" at bounding box center [252, 23] width 27 height 47
click at [223, 21] on link "Mail" at bounding box center [214, 23] width 20 height 47
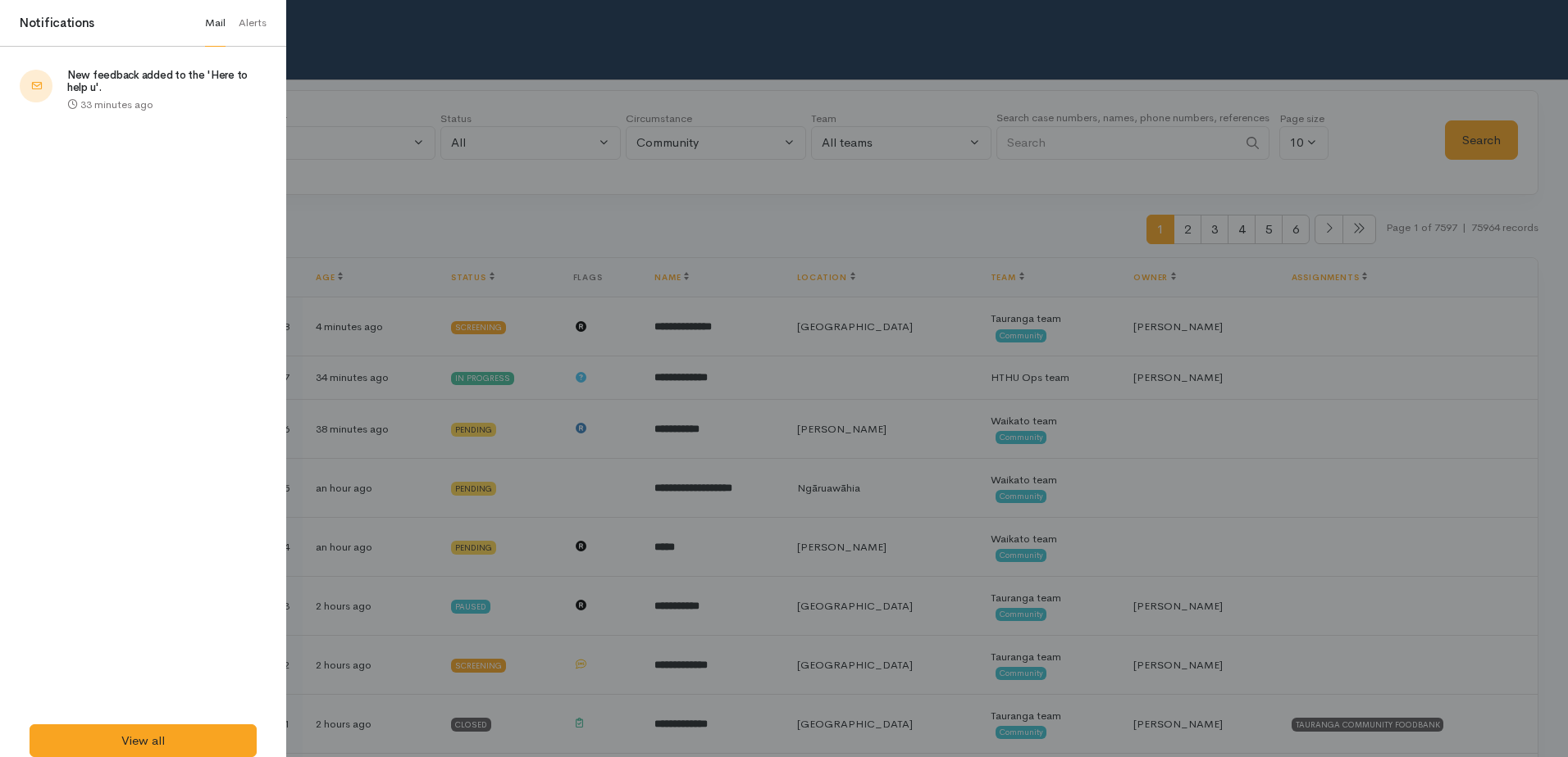
click at [160, 80] on h5 "New feedback added to the 'Here to help u'." at bounding box center [167, 81] width 199 height 24
click at [127, 738] on link "View all" at bounding box center [143, 741] width 227 height 34
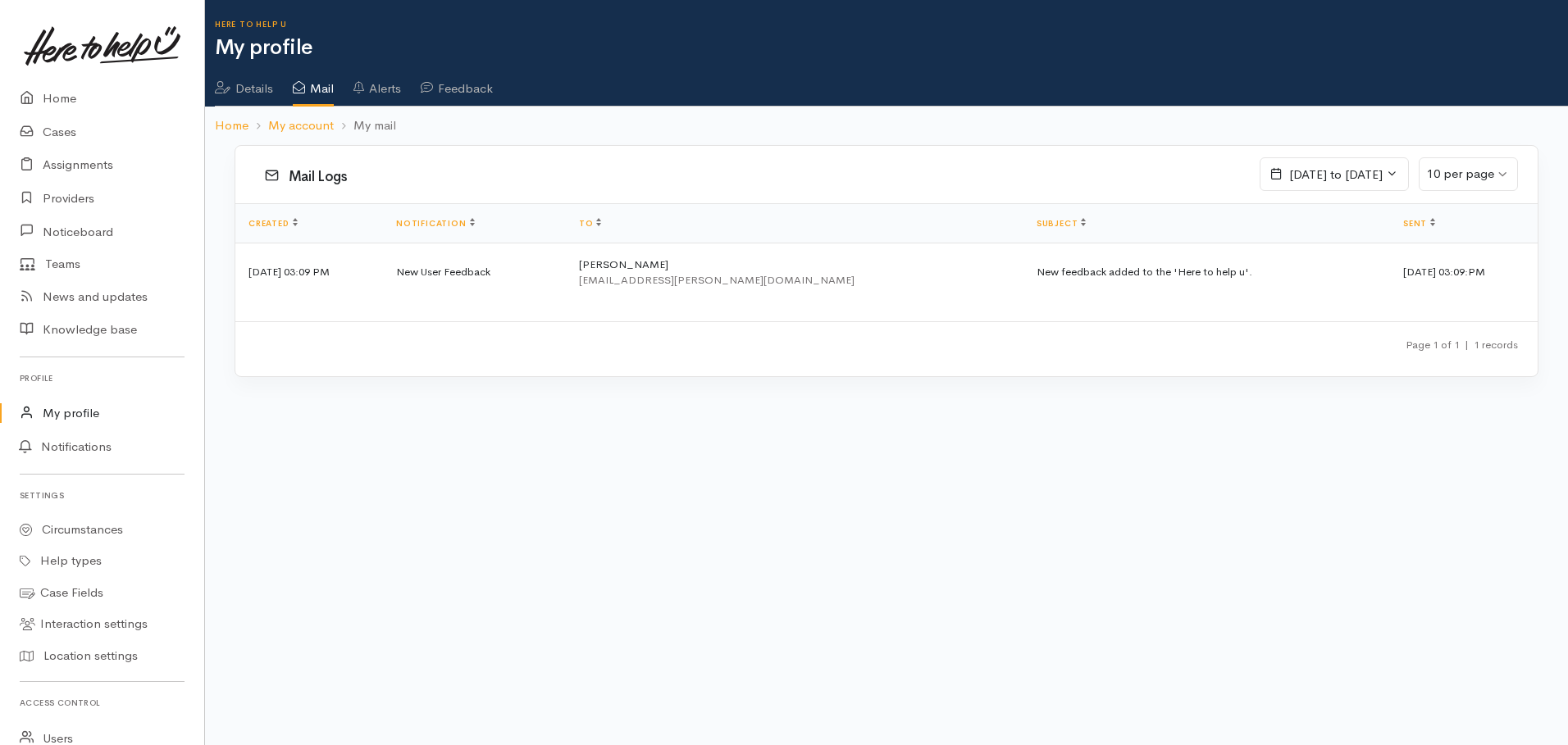
click at [492, 281] on td "New User Feedback" at bounding box center [474, 272] width 182 height 59
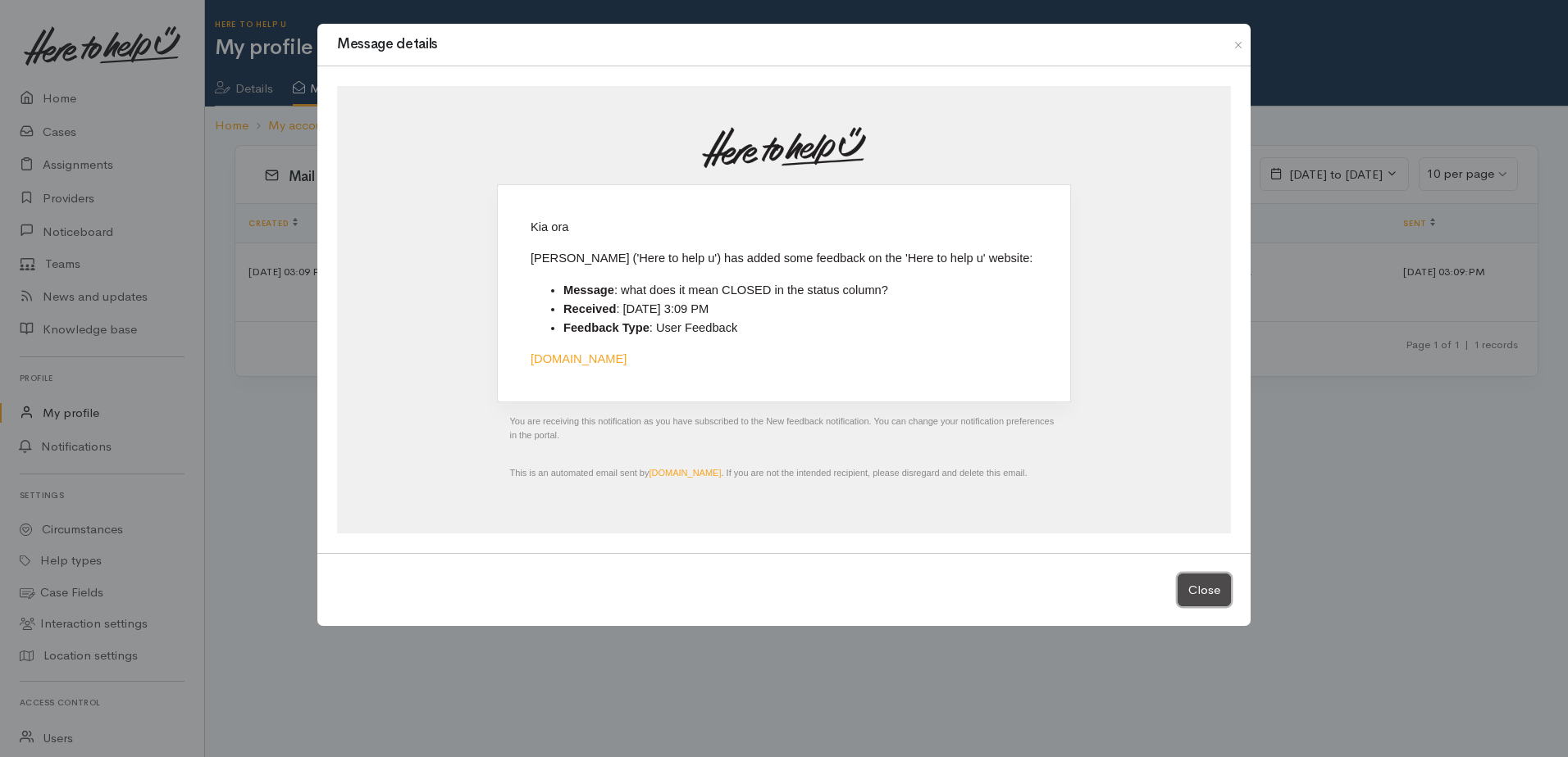
click at [1204, 583] on button "Close" at bounding box center [1204, 591] width 53 height 34
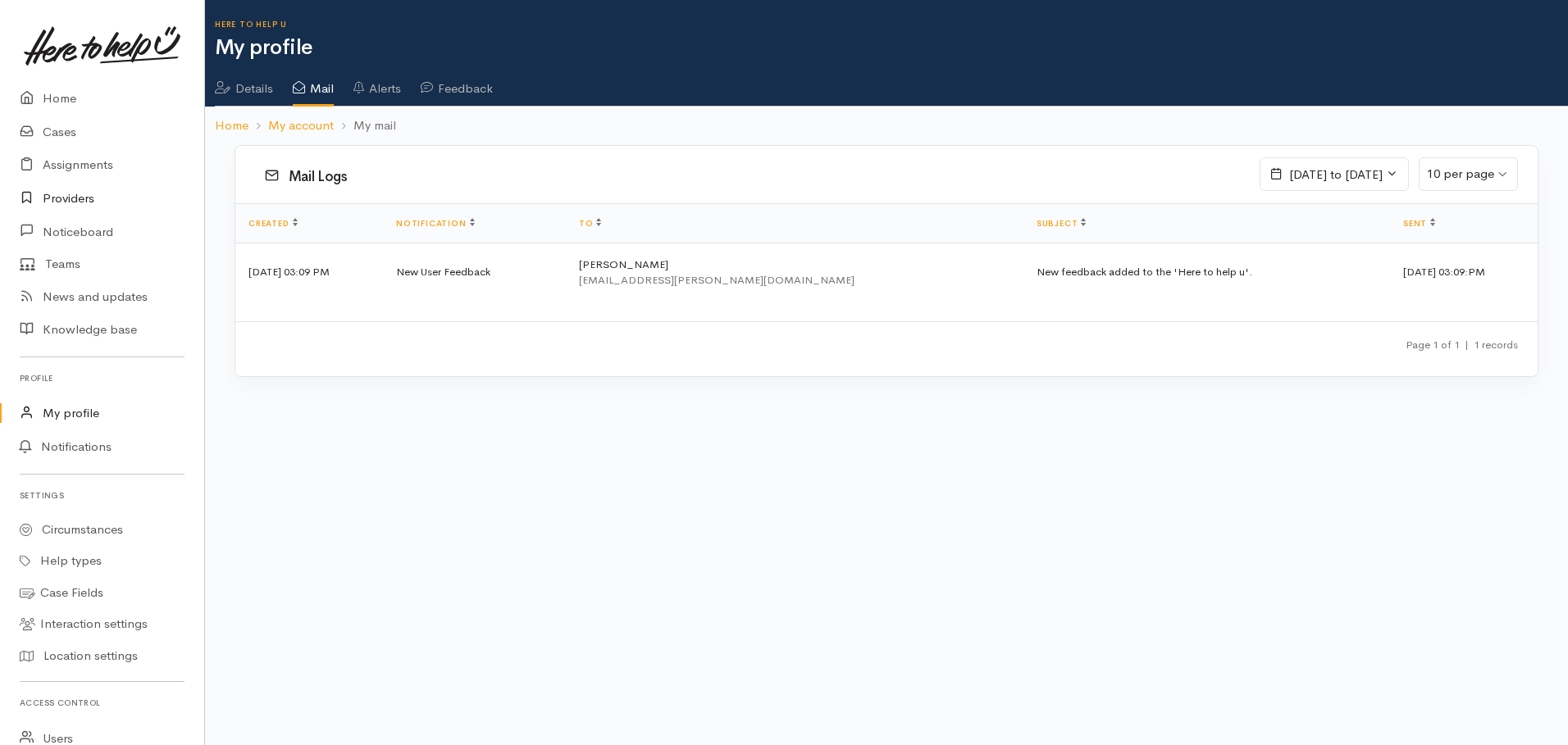
click at [52, 200] on link "Providers" at bounding box center [102, 199] width 205 height 34
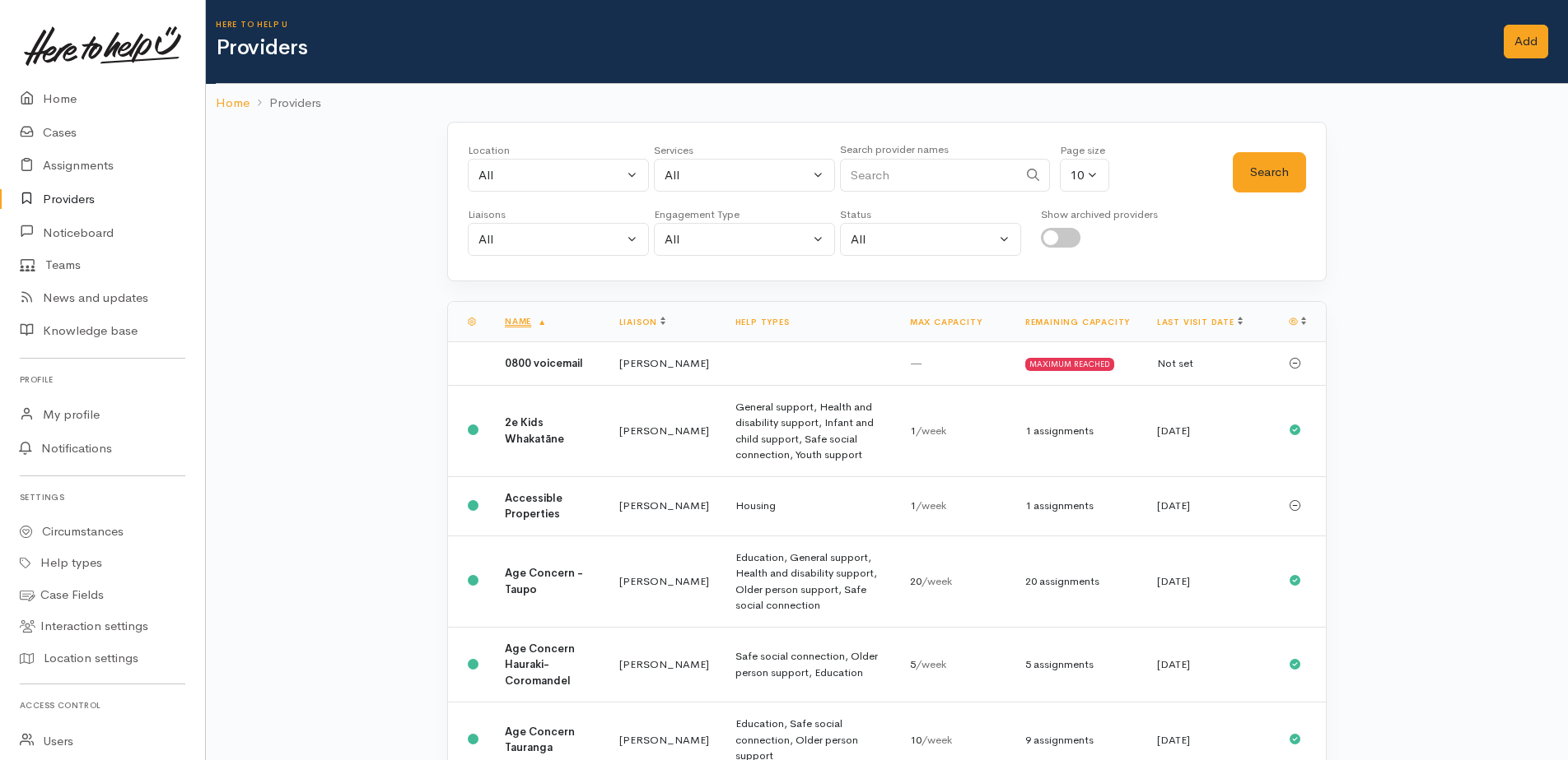
click at [907, 180] on input "Search" at bounding box center [929, 176] width 178 height 34
type input "leef"
click at [1266, 176] on button "Search" at bounding box center [1269, 172] width 73 height 40
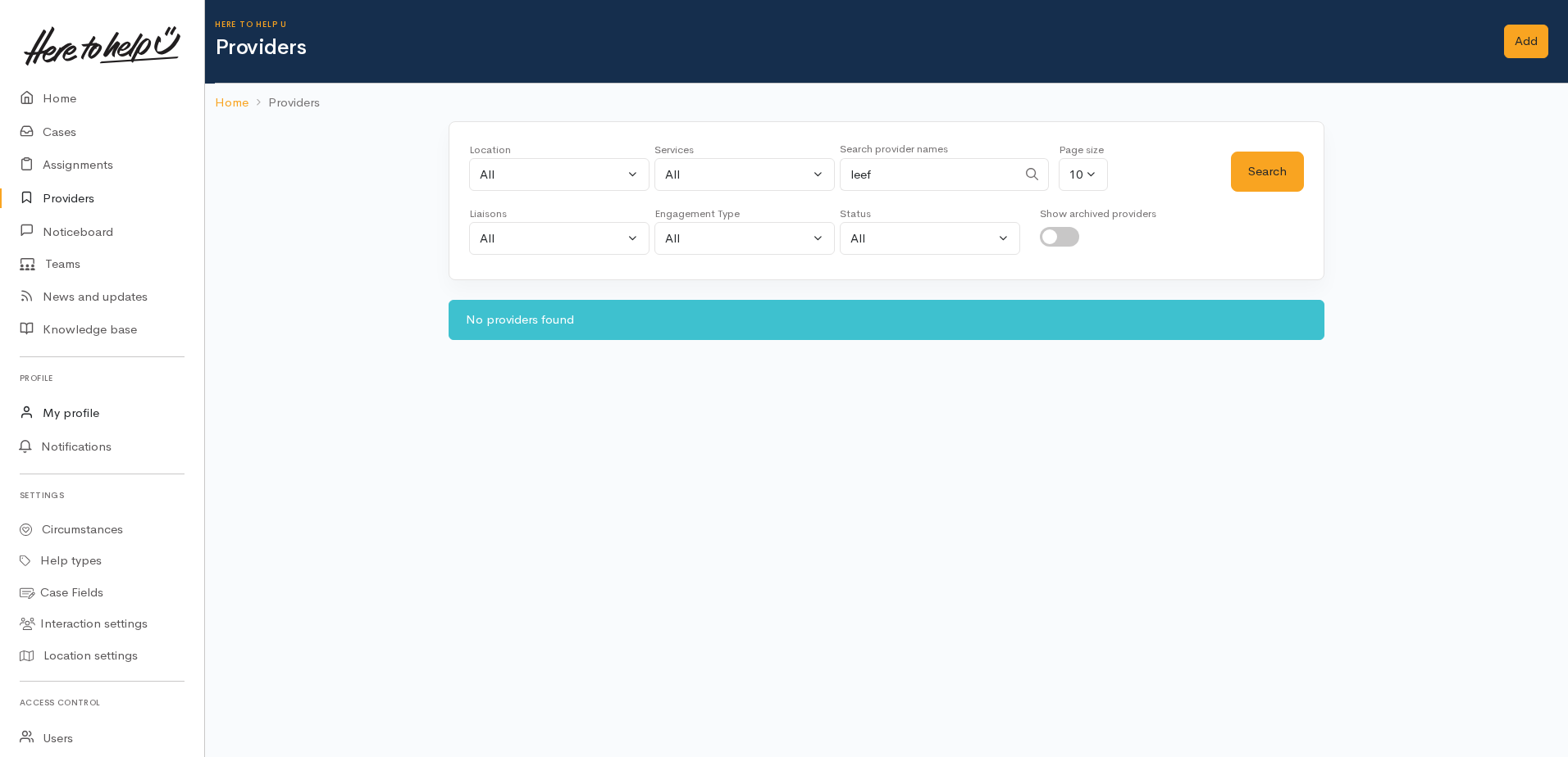
click at [74, 406] on link "My profile" at bounding box center [102, 413] width 205 height 34
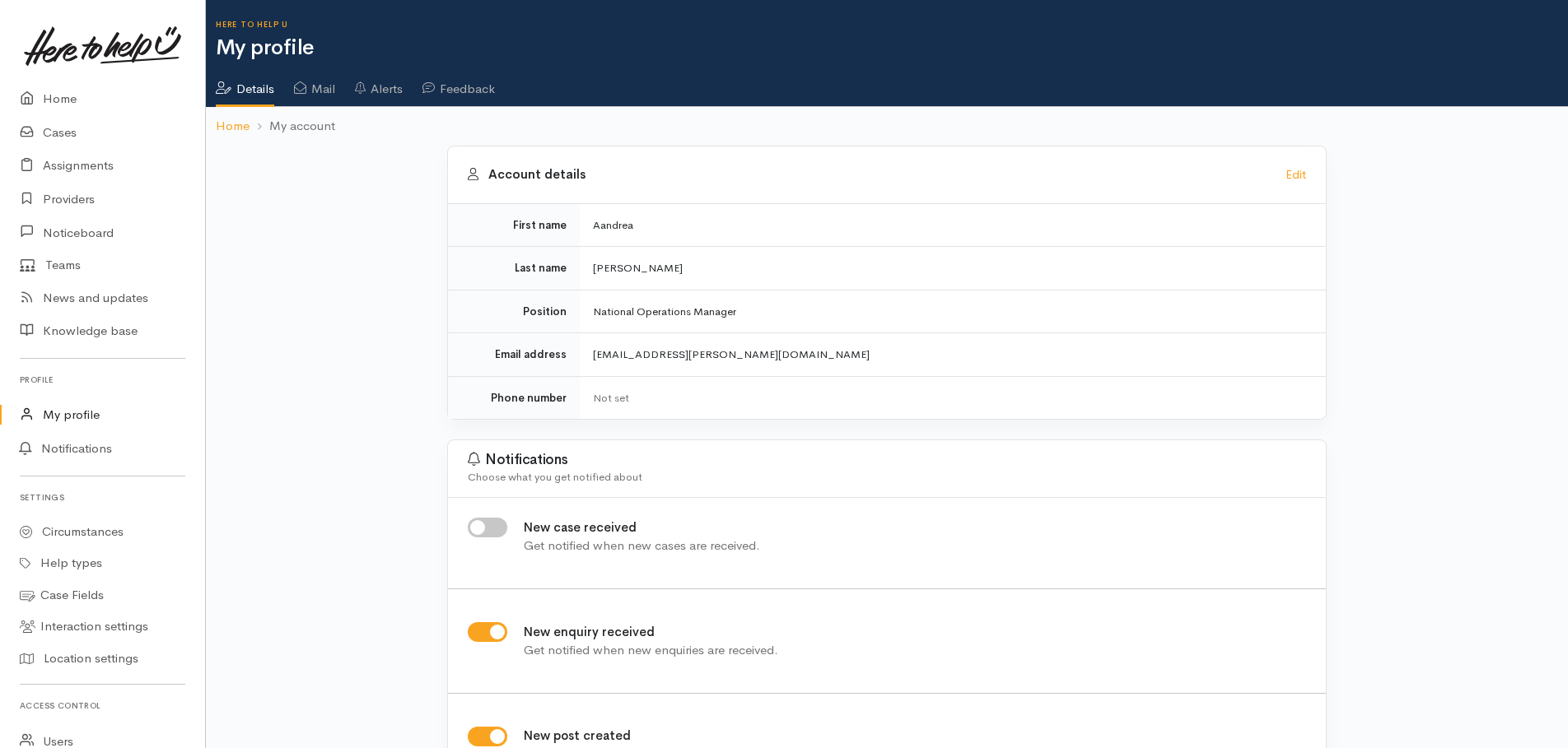
click at [317, 88] on link "Mail" at bounding box center [314, 84] width 41 height 46
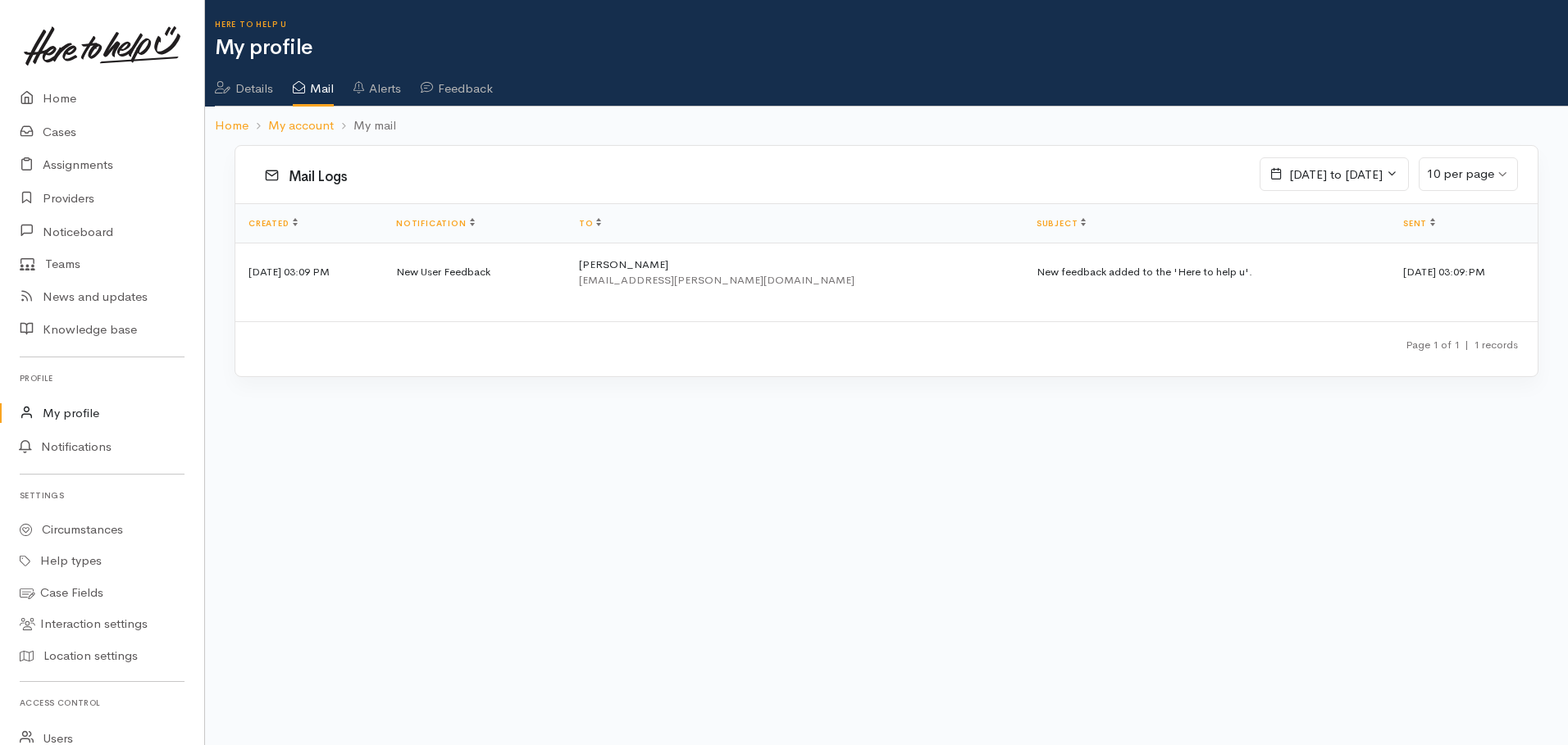
click at [267, 265] on td "19 Sep 2025 03:09 PM" at bounding box center [309, 272] width 148 height 59
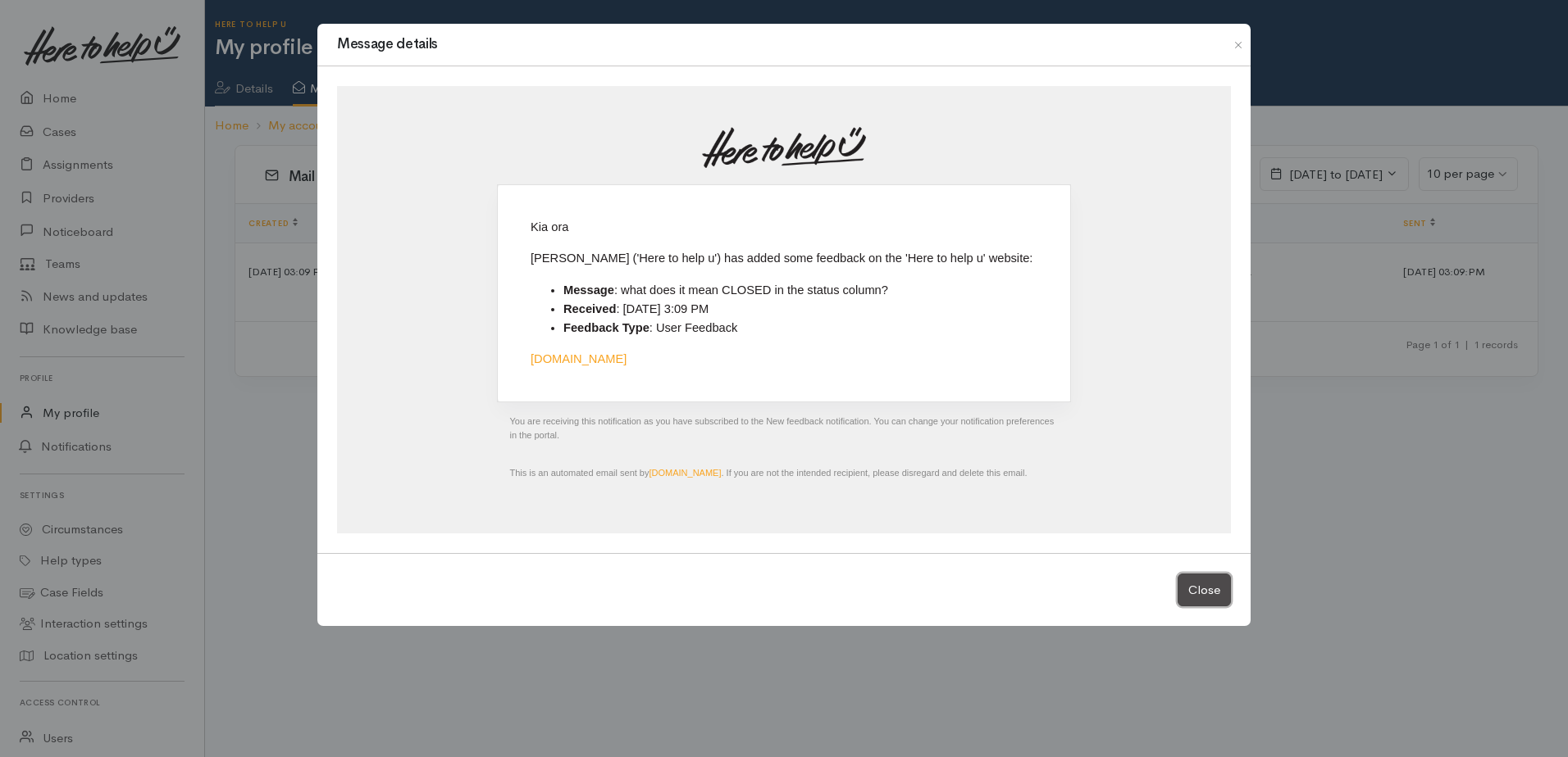
click at [1210, 591] on button "Close" at bounding box center [1204, 591] width 53 height 34
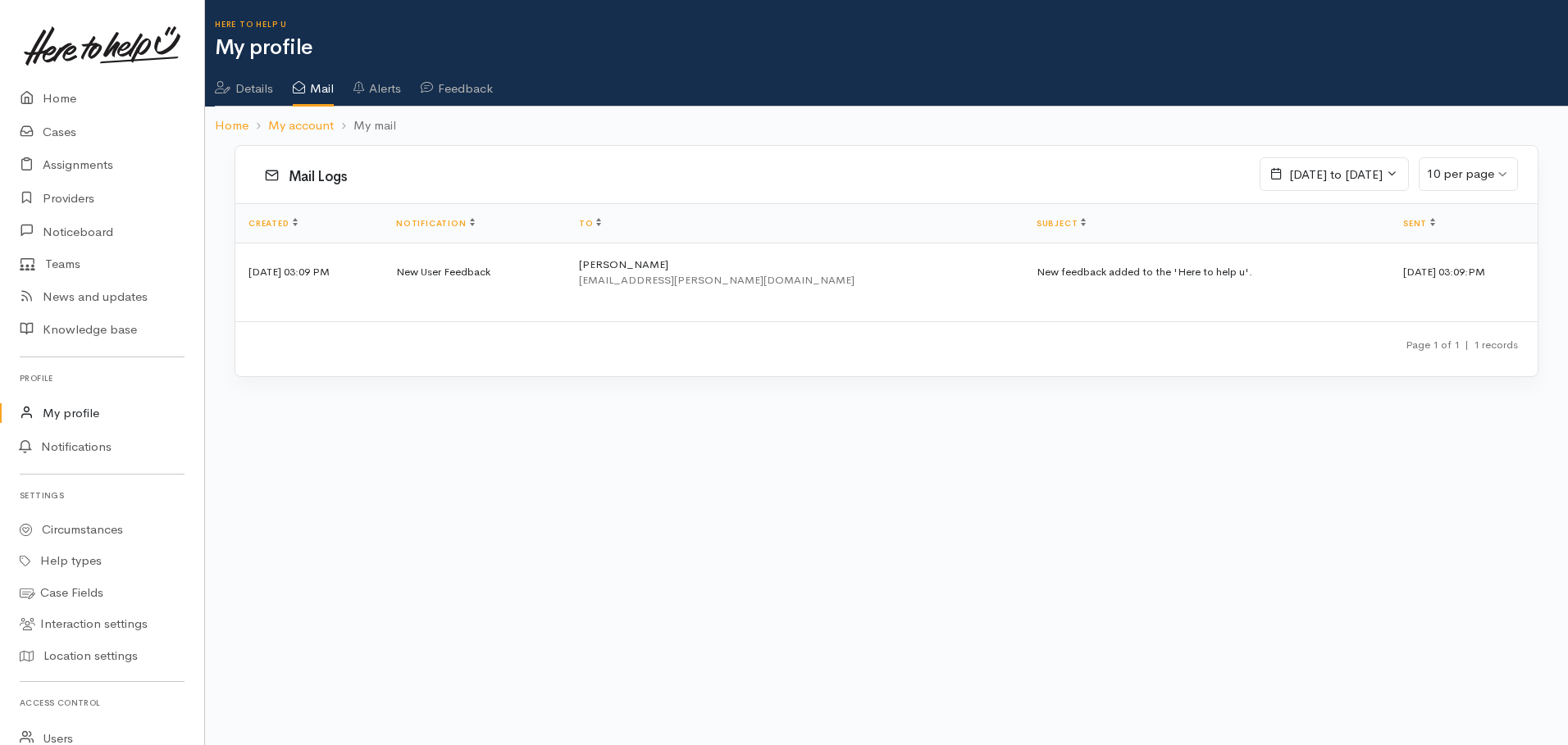
click at [327, 268] on td "19 Sep 2025 03:09 PM" at bounding box center [309, 272] width 148 height 59
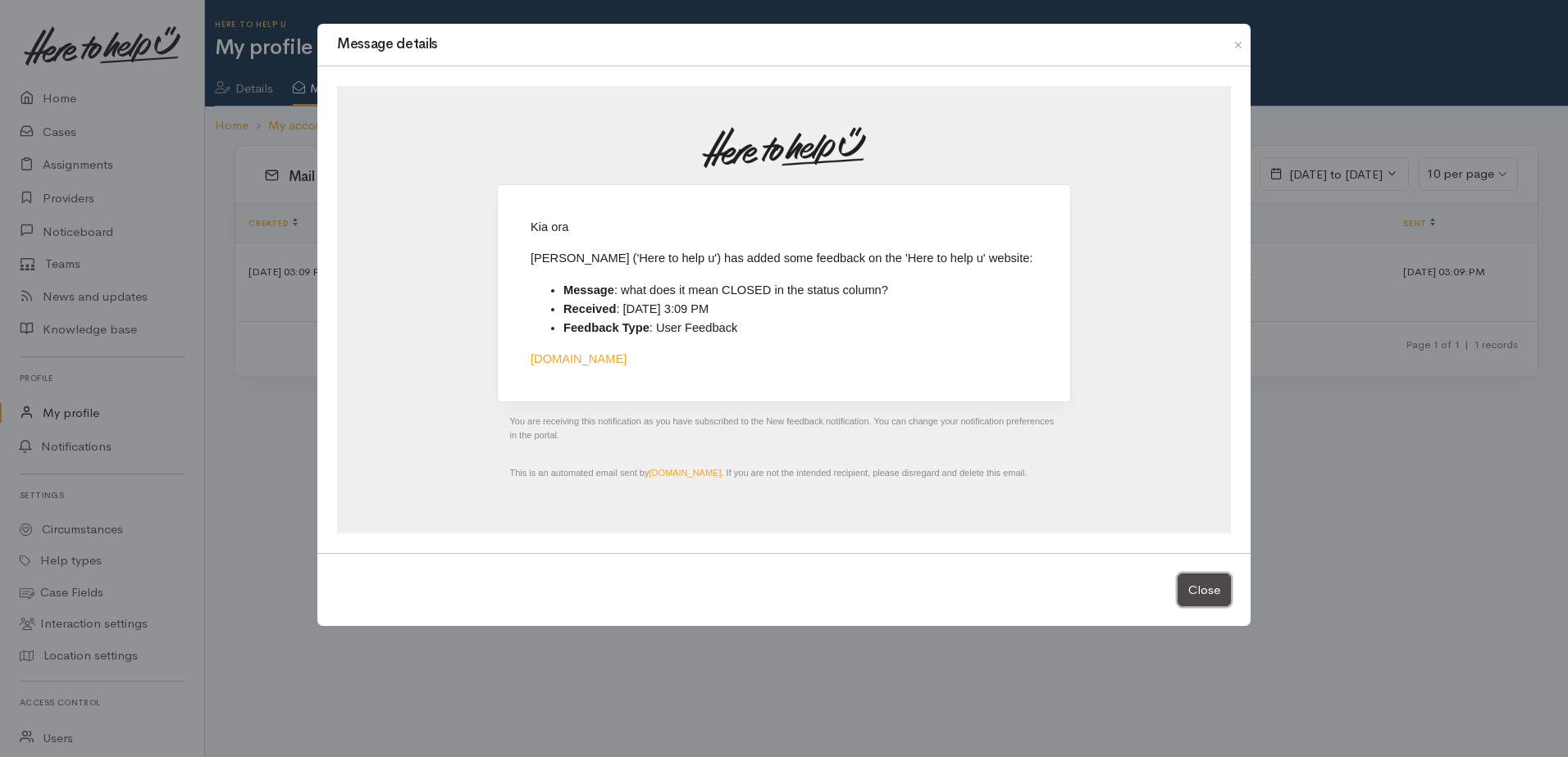
drag, startPoint x: 1223, startPoint y: 591, endPoint x: 1342, endPoint y: 561, distance: 122.7
click at [1223, 591] on button "Close" at bounding box center [1204, 591] width 53 height 34
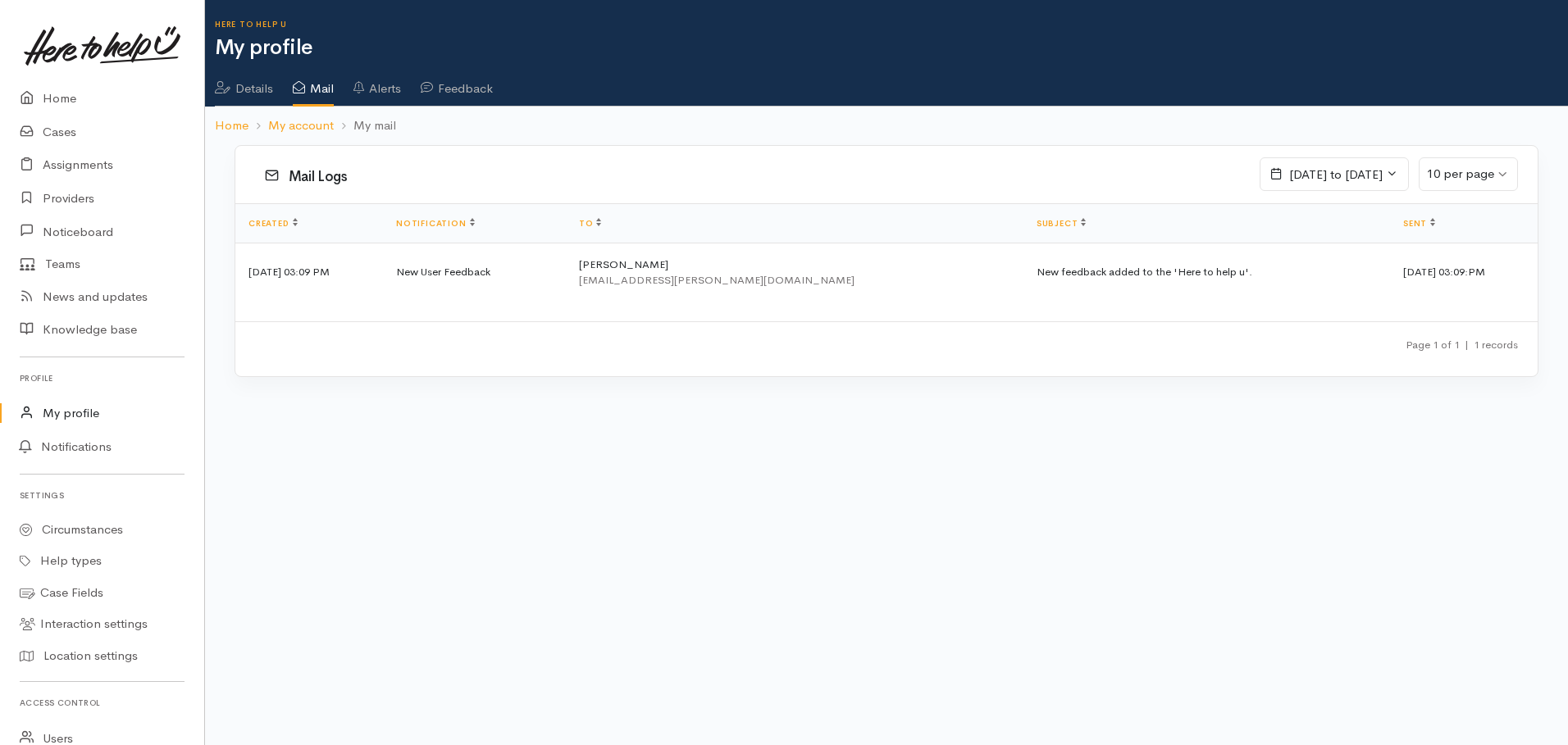
click at [478, 90] on link "Feedback" at bounding box center [456, 83] width 72 height 46
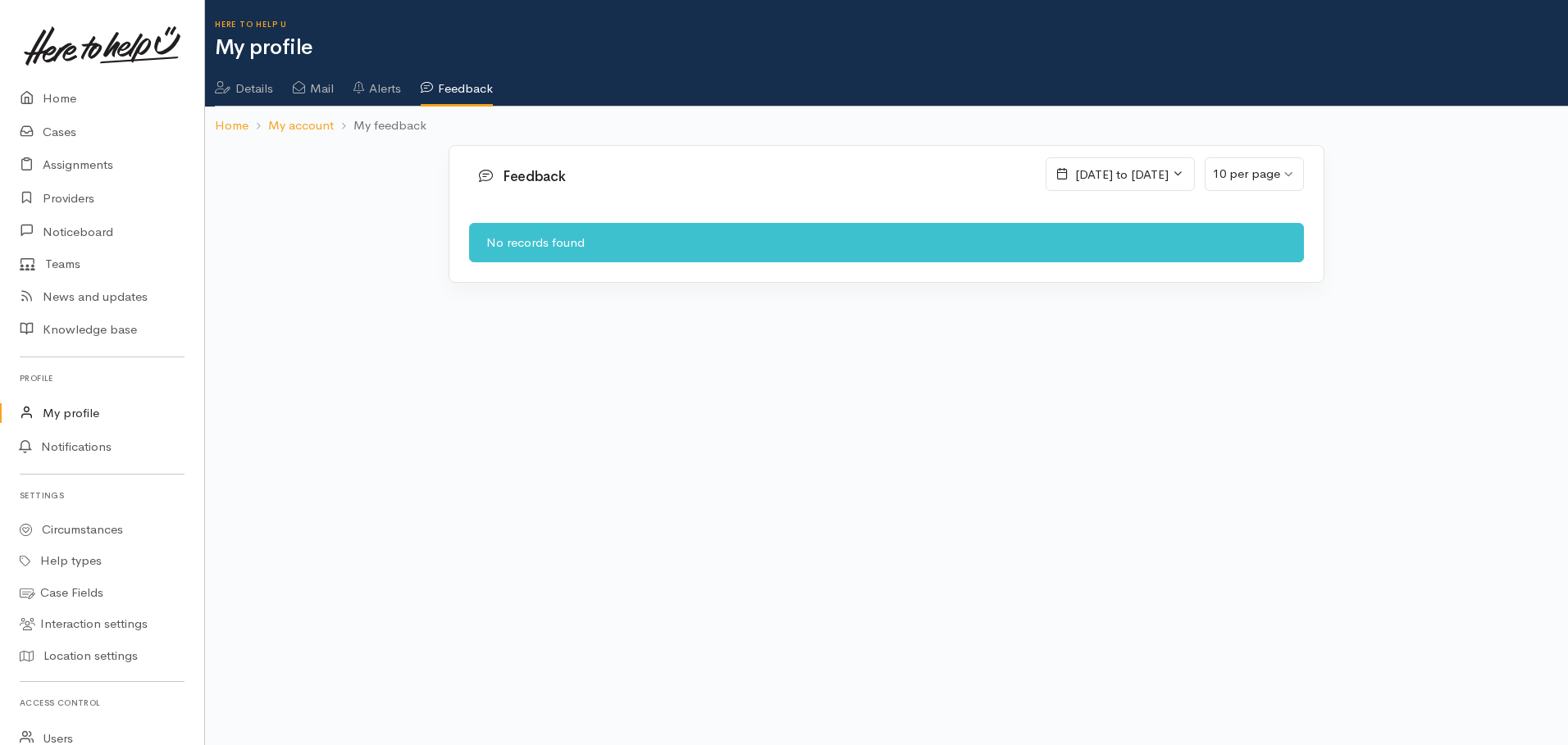
click at [1102, 169] on span "[DATE] to [DATE]" at bounding box center [1122, 175] width 94 height 16
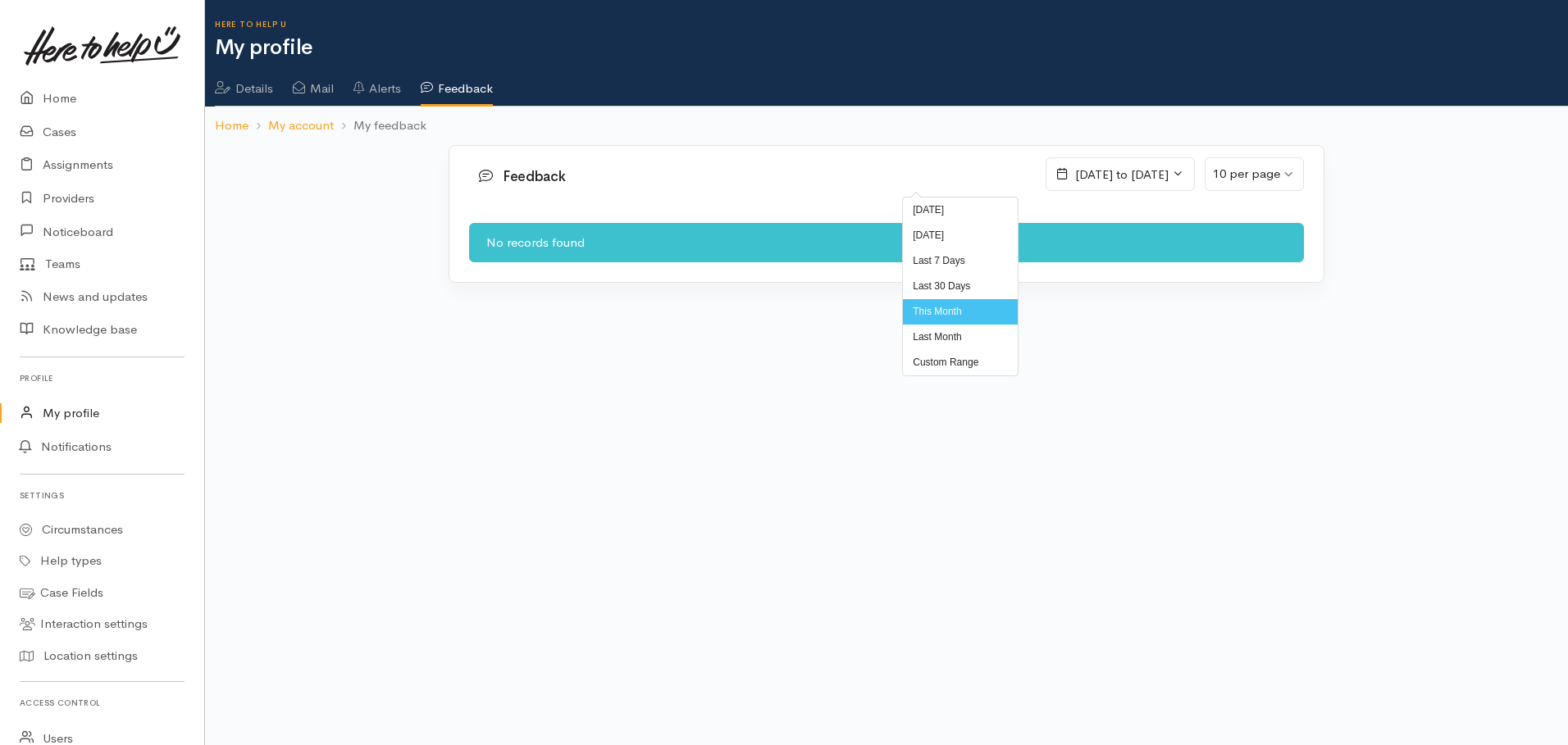
click at [966, 282] on li "Last 30 Days" at bounding box center [960, 286] width 115 height 26
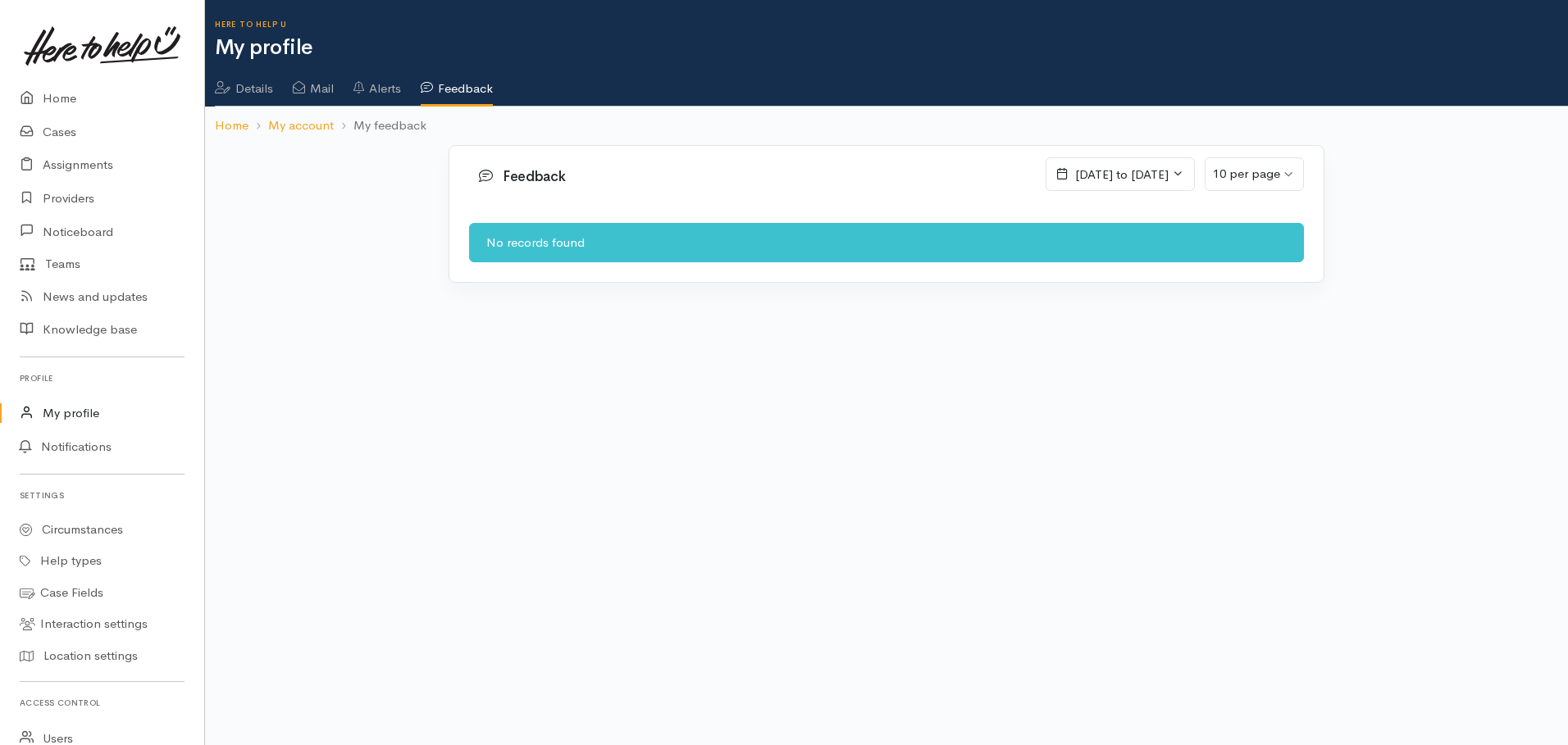
click at [1045, 164] on span "21 August, 2025 to 19 September, 2025" at bounding box center [1120, 175] width 149 height 35
click at [943, 264] on li "Last 7 Days" at bounding box center [975, 260] width 115 height 26
click at [1075, 176] on span "13 September, 2025 to 19 September, 2025" at bounding box center [1122, 175] width 94 height 16
click at [1273, 437] on body "Support Feedback I've got something to say" at bounding box center [784, 372] width 1568 height 745
click at [1268, 182] on div "10 per page" at bounding box center [1246, 174] width 67 height 19
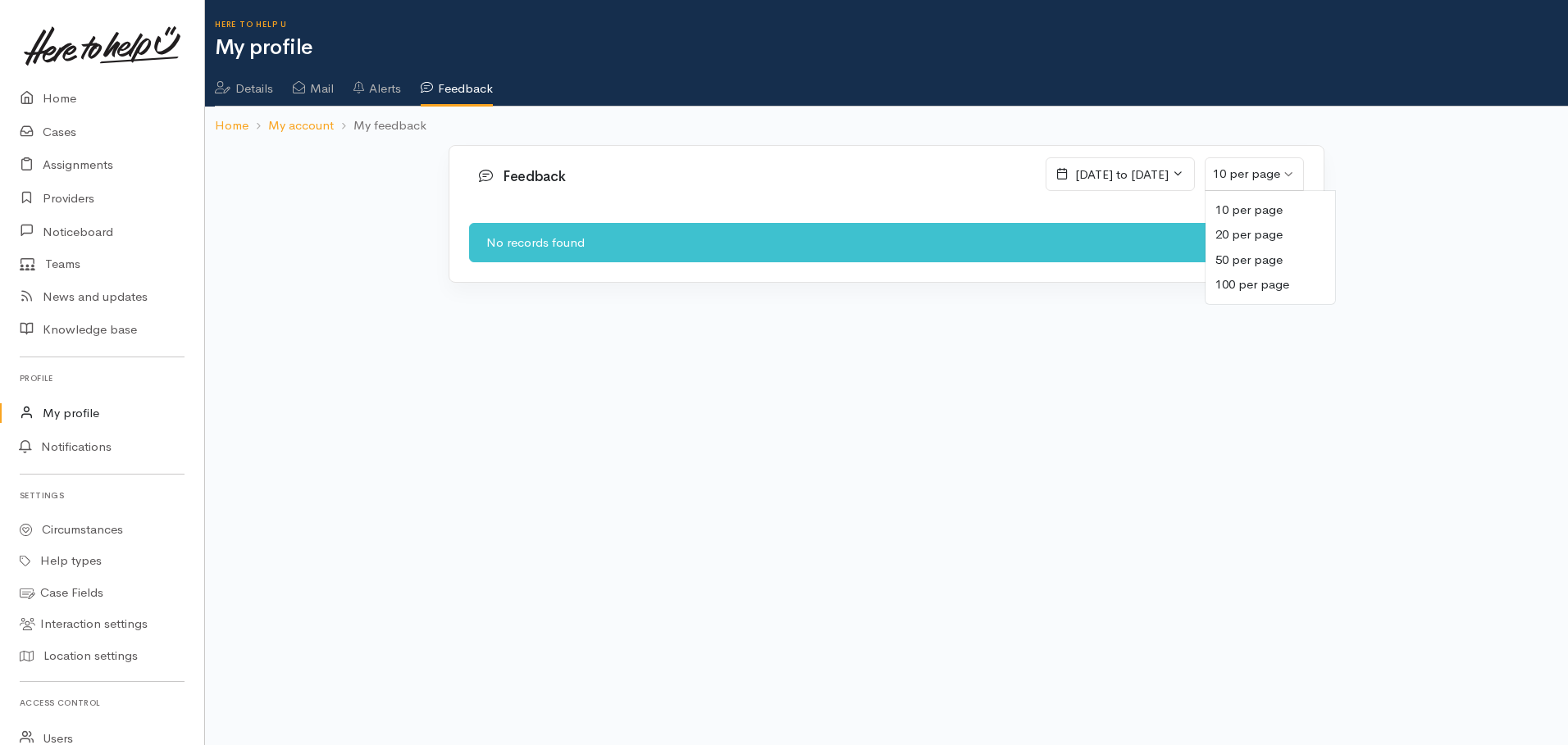
click at [1268, 182] on div "10 per page" at bounding box center [1246, 174] width 67 height 19
click at [295, 127] on link "My account" at bounding box center [301, 125] width 66 height 19
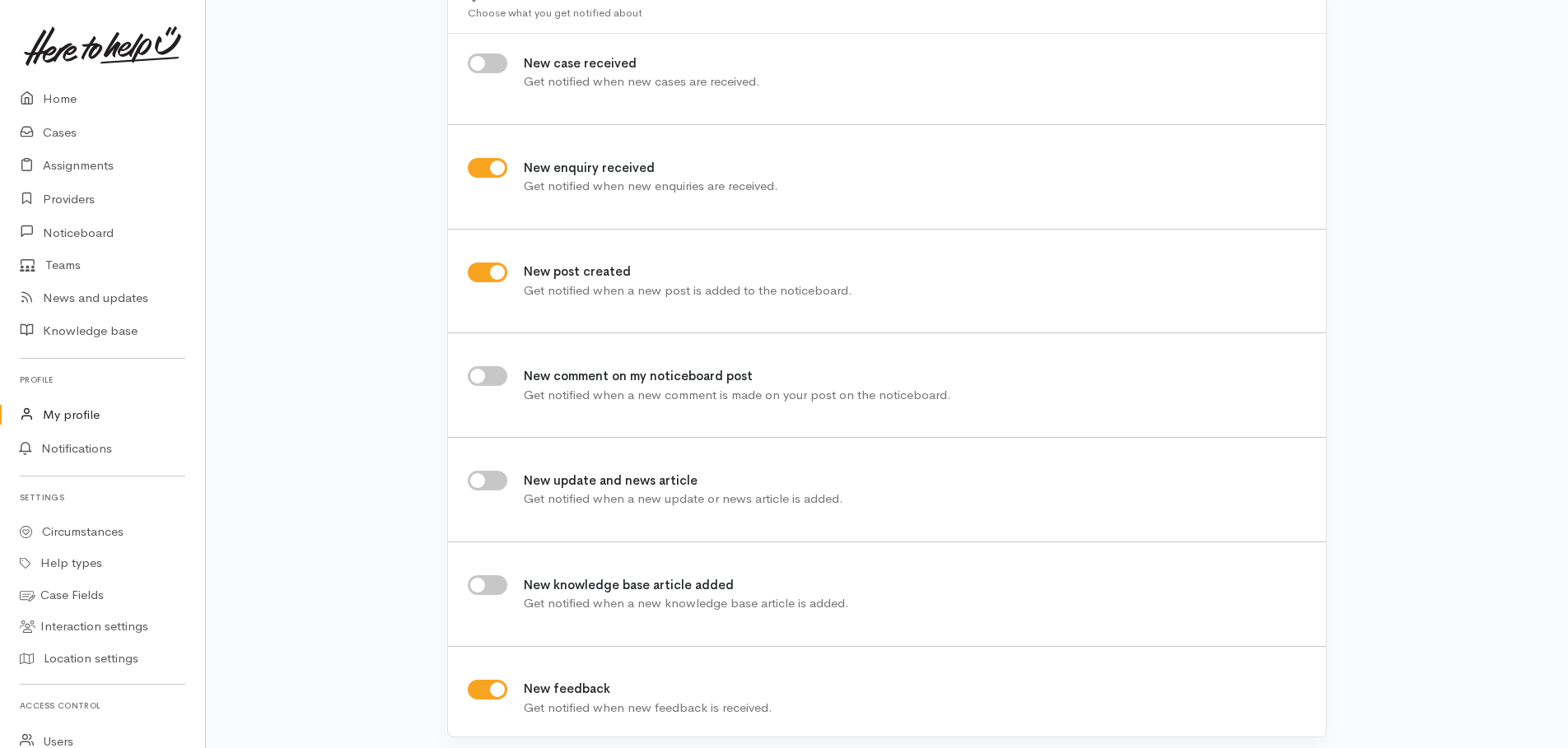
scroll to position [473, 0]
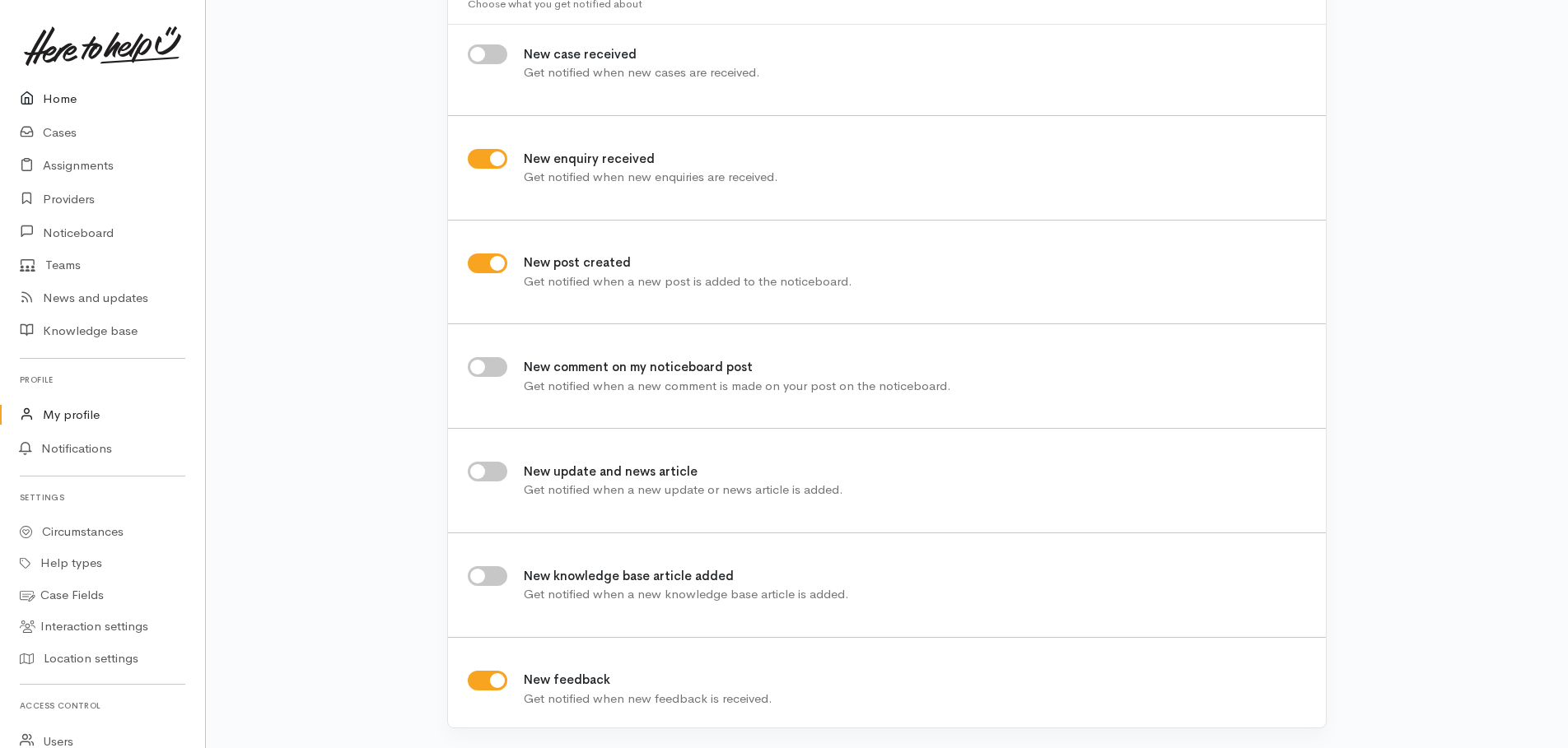
click at [64, 95] on link "Home" at bounding box center [102, 100] width 205 height 34
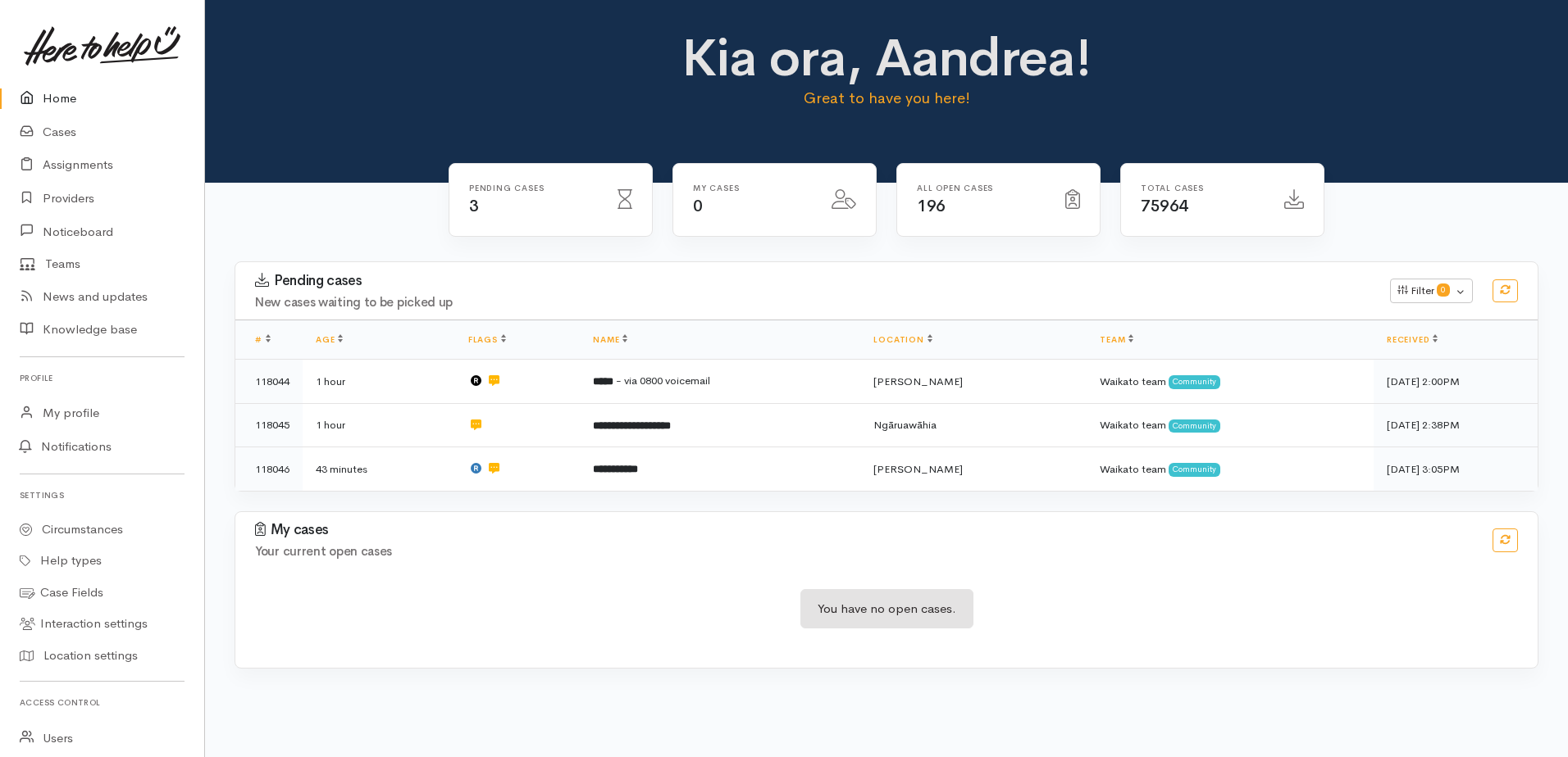
click at [43, 94] on link "Home" at bounding box center [102, 99] width 205 height 34
